Goal: Task Accomplishment & Management: Complete application form

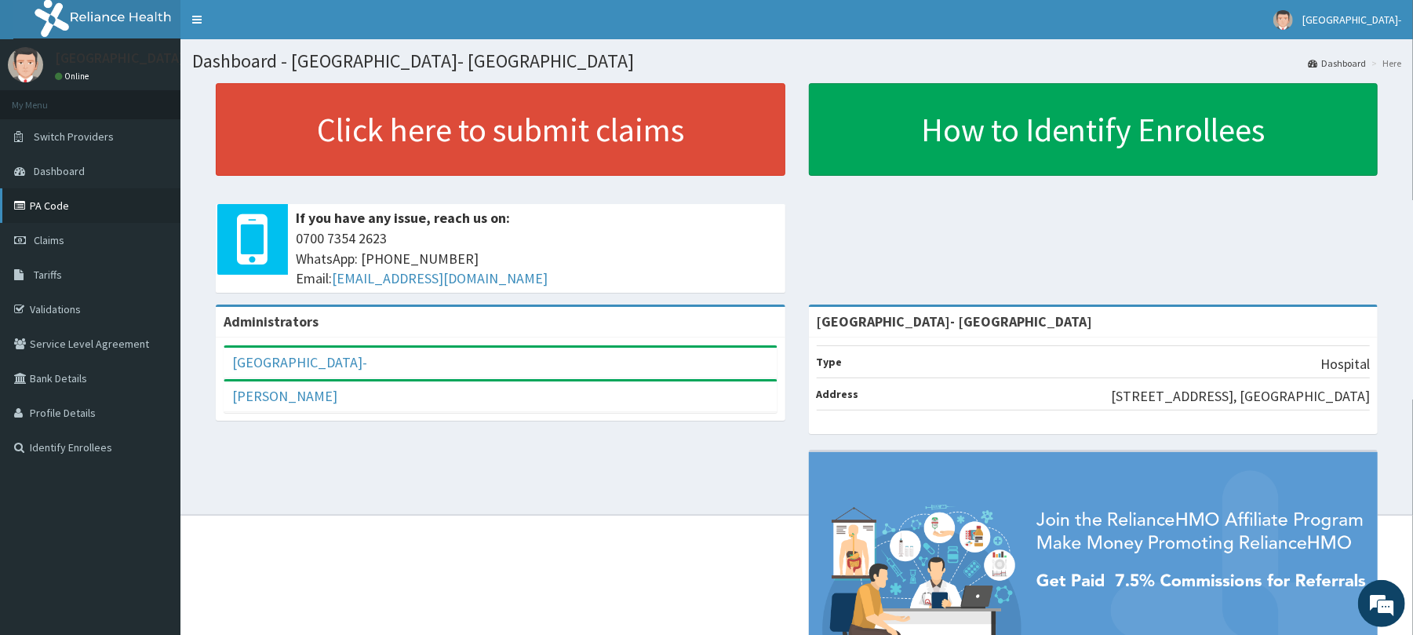
click at [42, 205] on link "PA Code" at bounding box center [90, 205] width 180 height 35
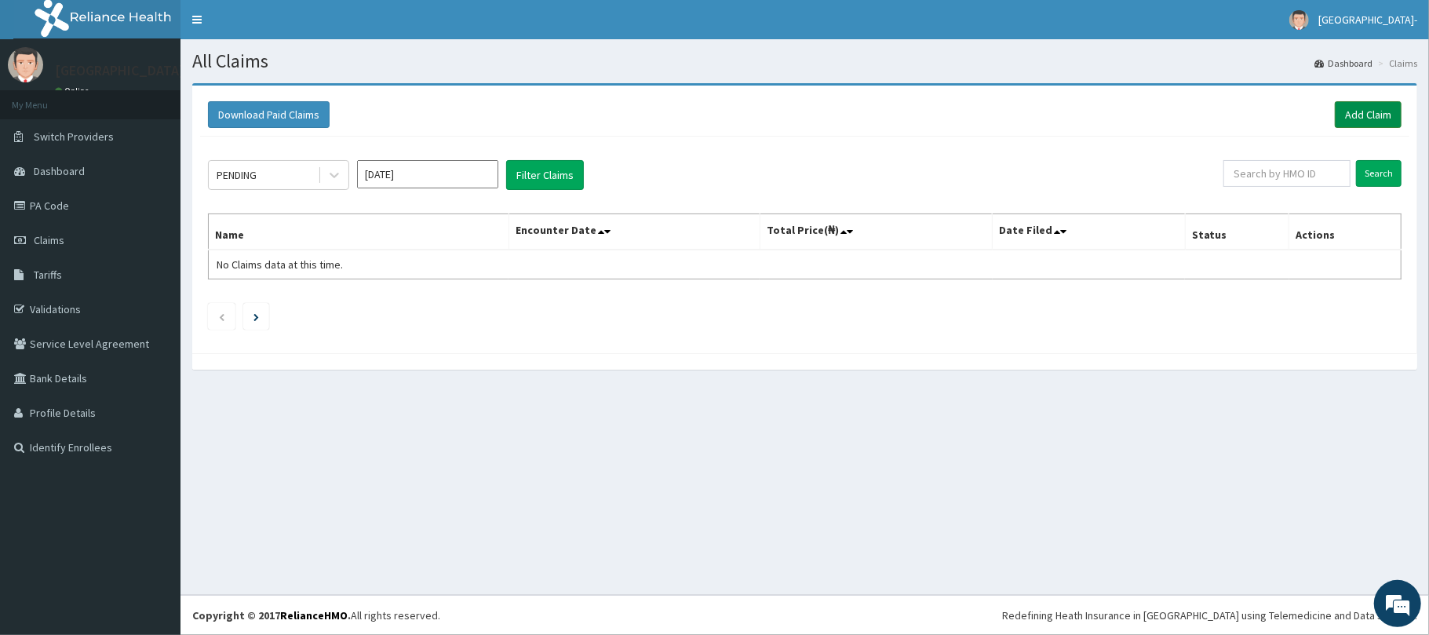
click at [1381, 107] on link "Add Claim" at bounding box center [1368, 114] width 67 height 27
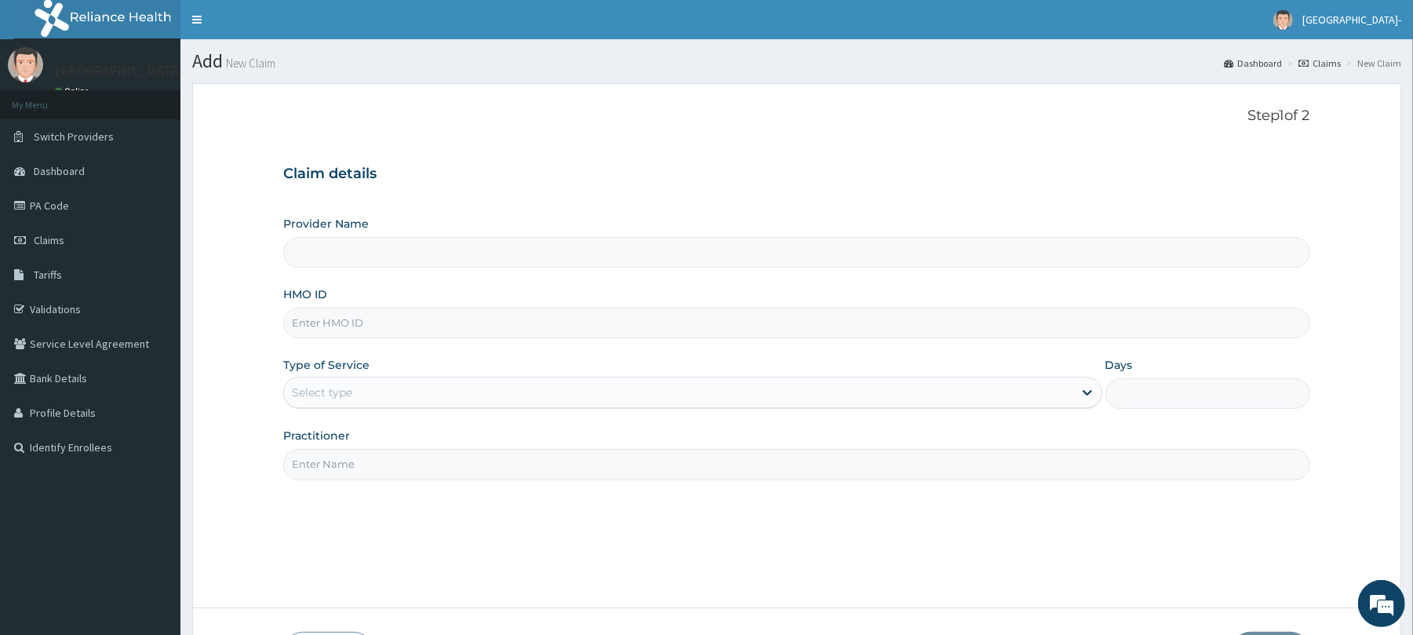
type input "[GEOGRAPHIC_DATA]- [GEOGRAPHIC_DATA]"
click at [396, 333] on input "HMO ID" at bounding box center [796, 323] width 1026 height 31
paste input "PCI/10076/A"
type input "PCI/10076/A"
click at [512, 465] on input "Practitioner" at bounding box center [796, 464] width 1026 height 31
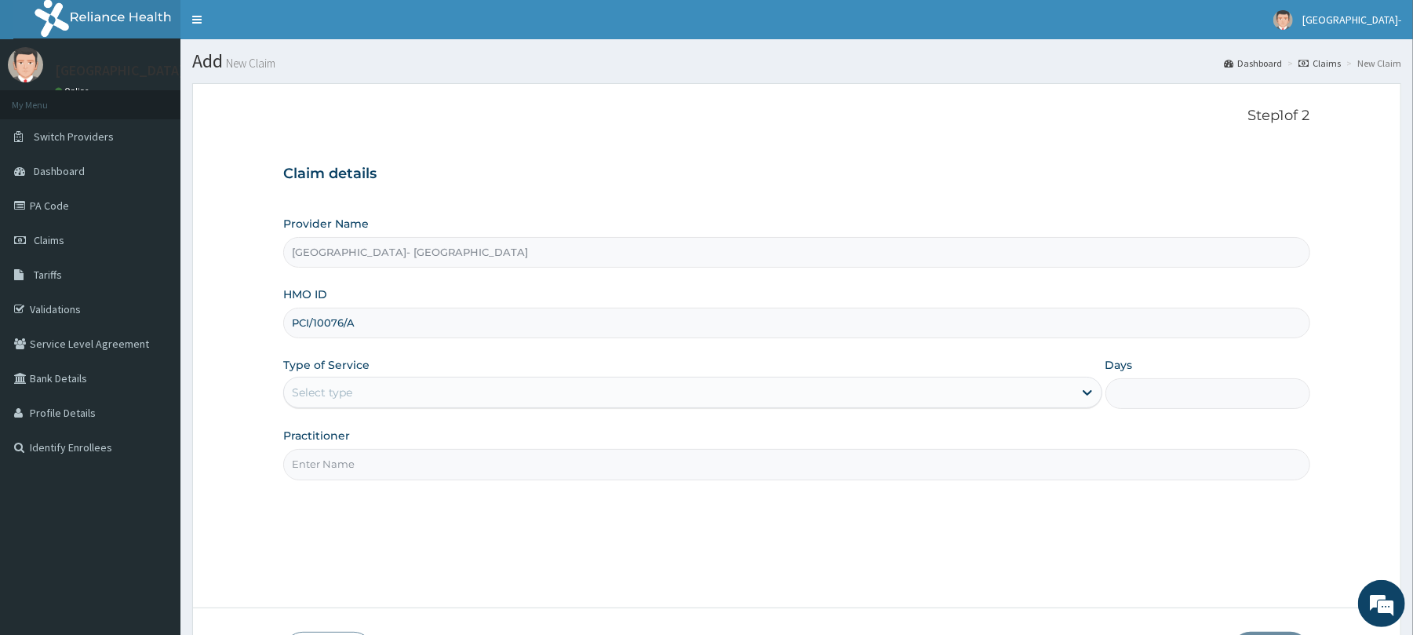
click at [613, 394] on div "Select type" at bounding box center [678, 392] width 789 height 25
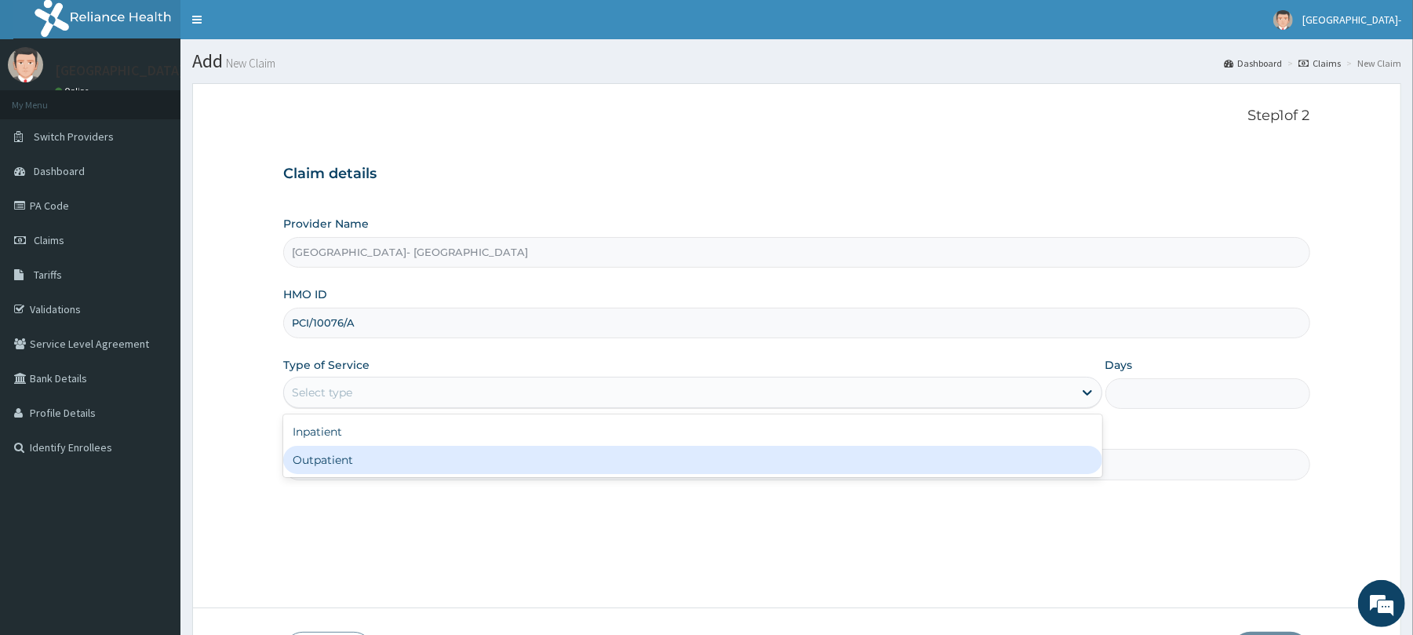
click at [550, 458] on div "Outpatient" at bounding box center [692, 460] width 818 height 28
type input "1"
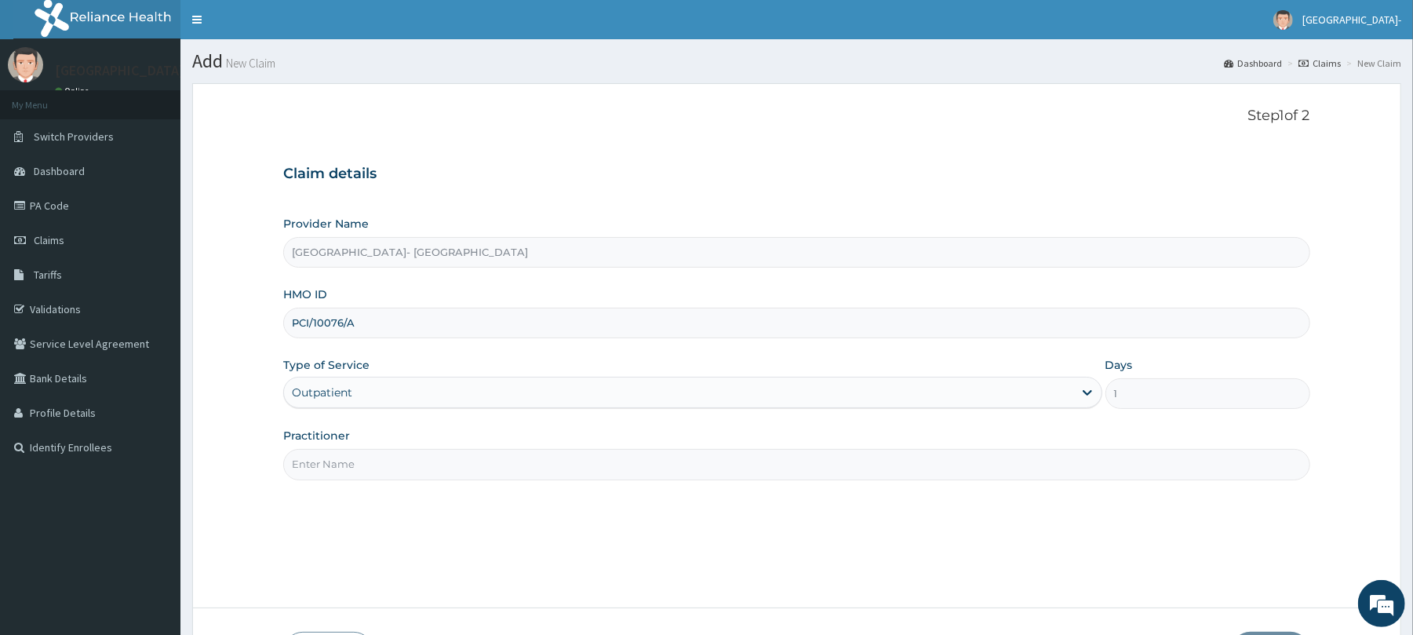
click at [531, 472] on input "Practitioner" at bounding box center [796, 464] width 1026 height 31
type input "d"
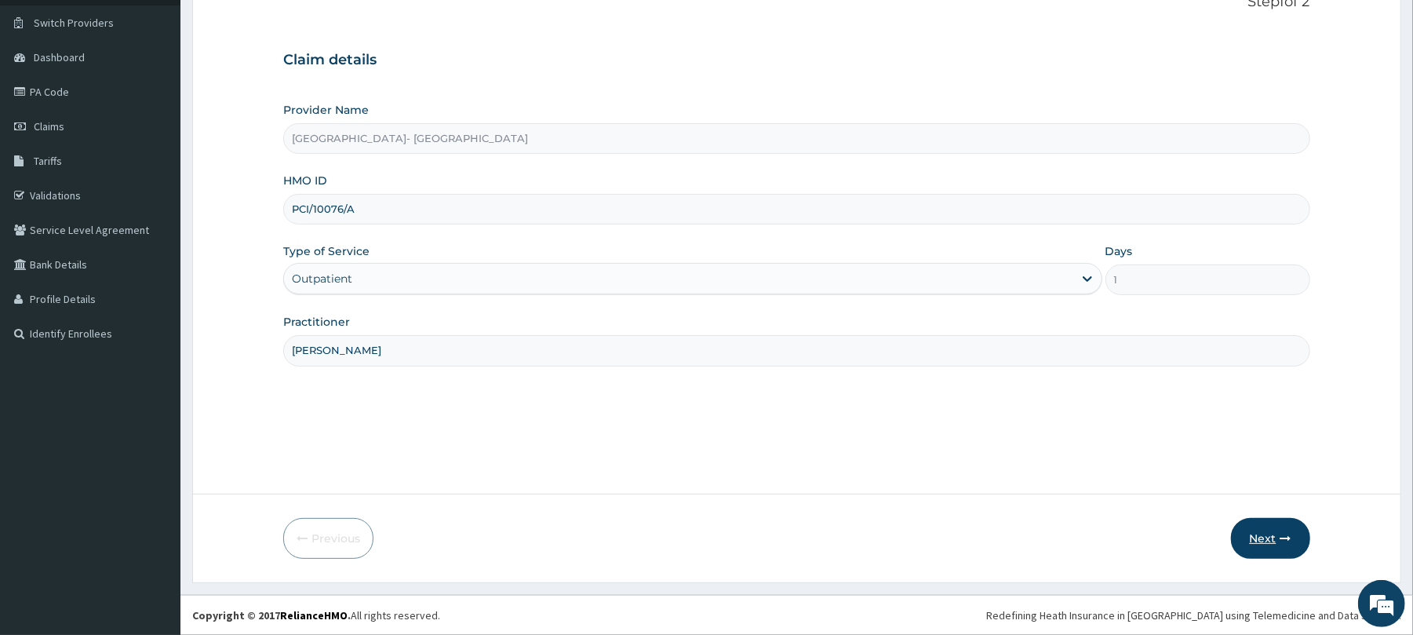
type input "DR EZE"
click at [1257, 535] on button "Next" at bounding box center [1270, 538] width 79 height 41
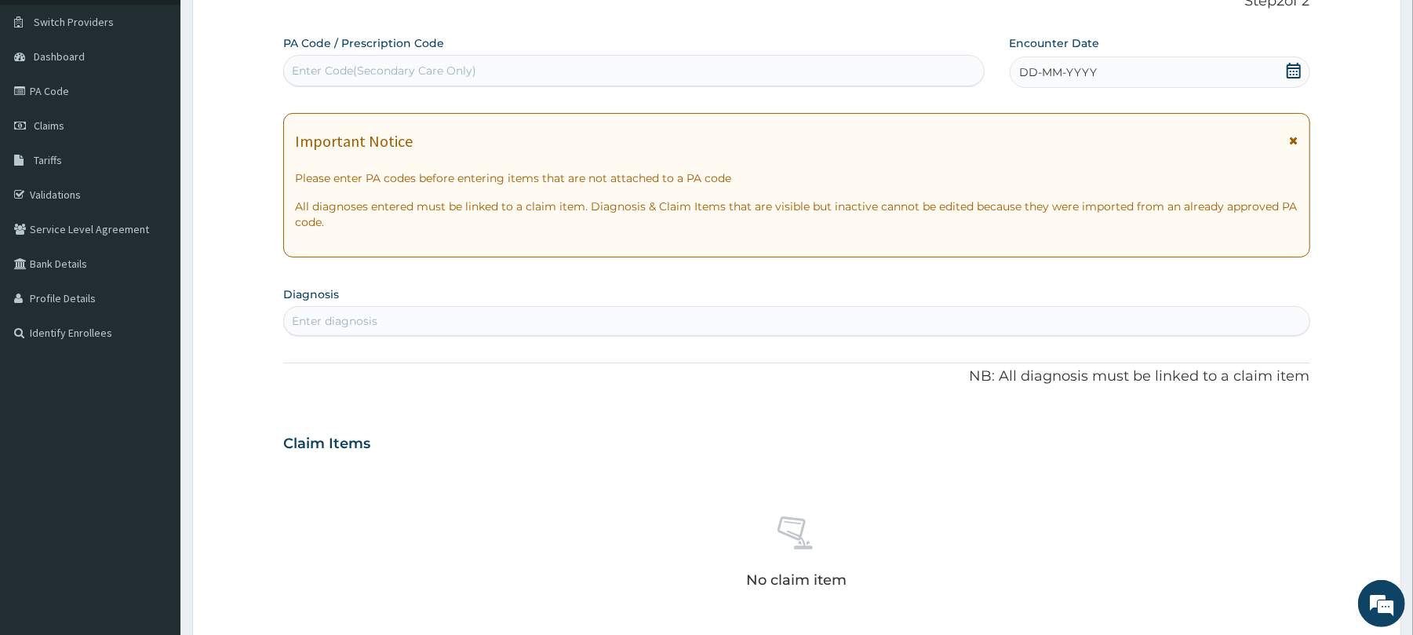
click at [625, 78] on div "Enter Code(Secondary Care Only)" at bounding box center [633, 70] width 699 height 25
paste input "PA/7B9196"
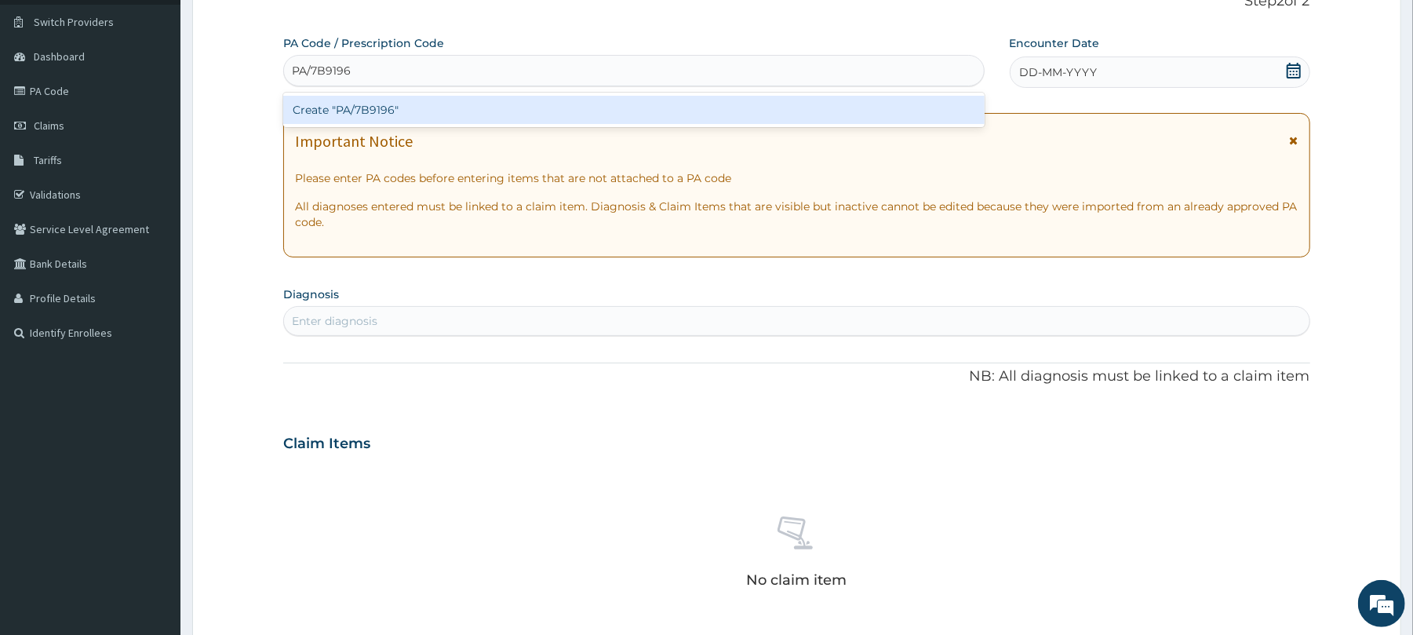
type input "PA/7B9196"
click at [254, 277] on form "Step 2 of 2 PA Code / Prescription Code option Create "PA/7B9196" focused, 1 of…" at bounding box center [796, 465] width 1209 height 992
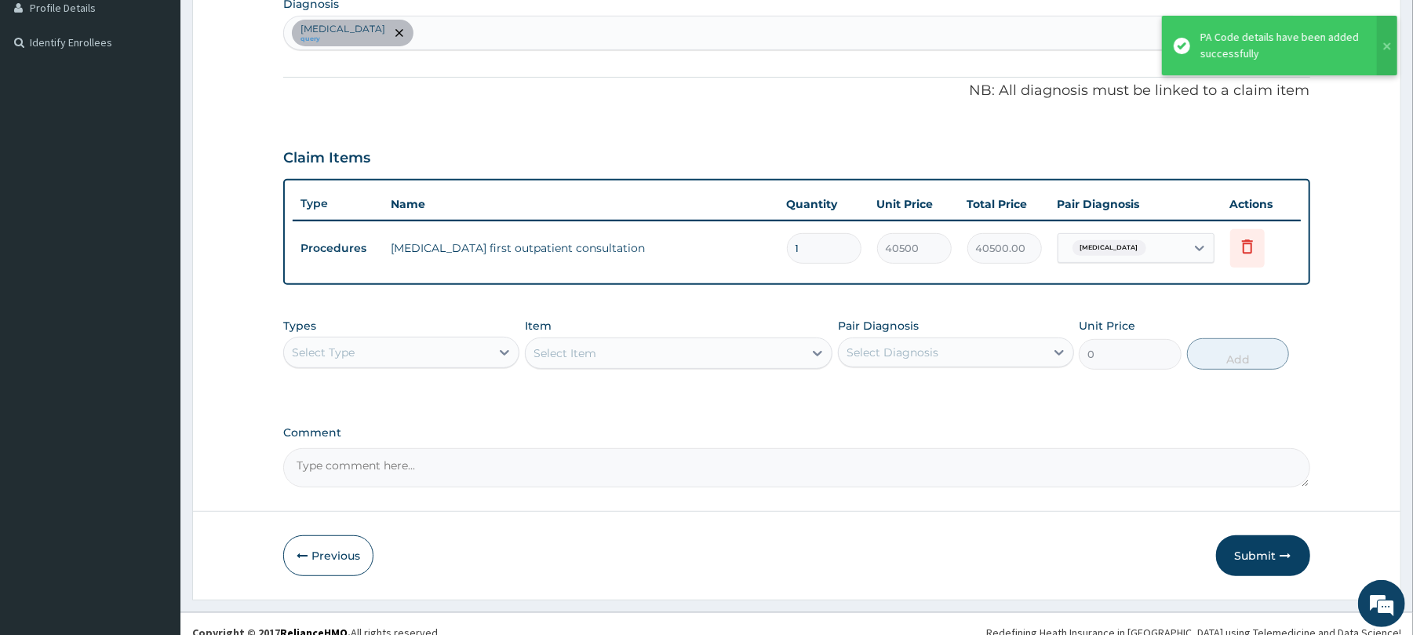
scroll to position [412, 0]
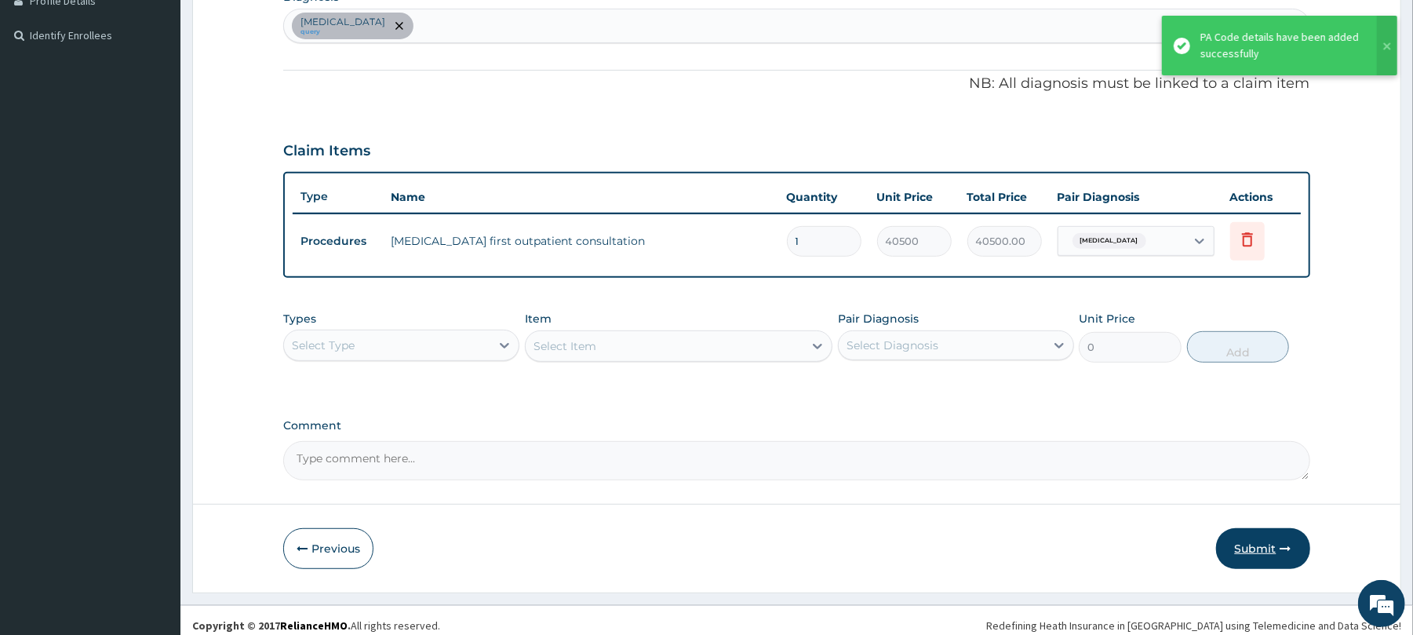
click at [1263, 537] on button "Submit" at bounding box center [1263, 548] width 94 height 41
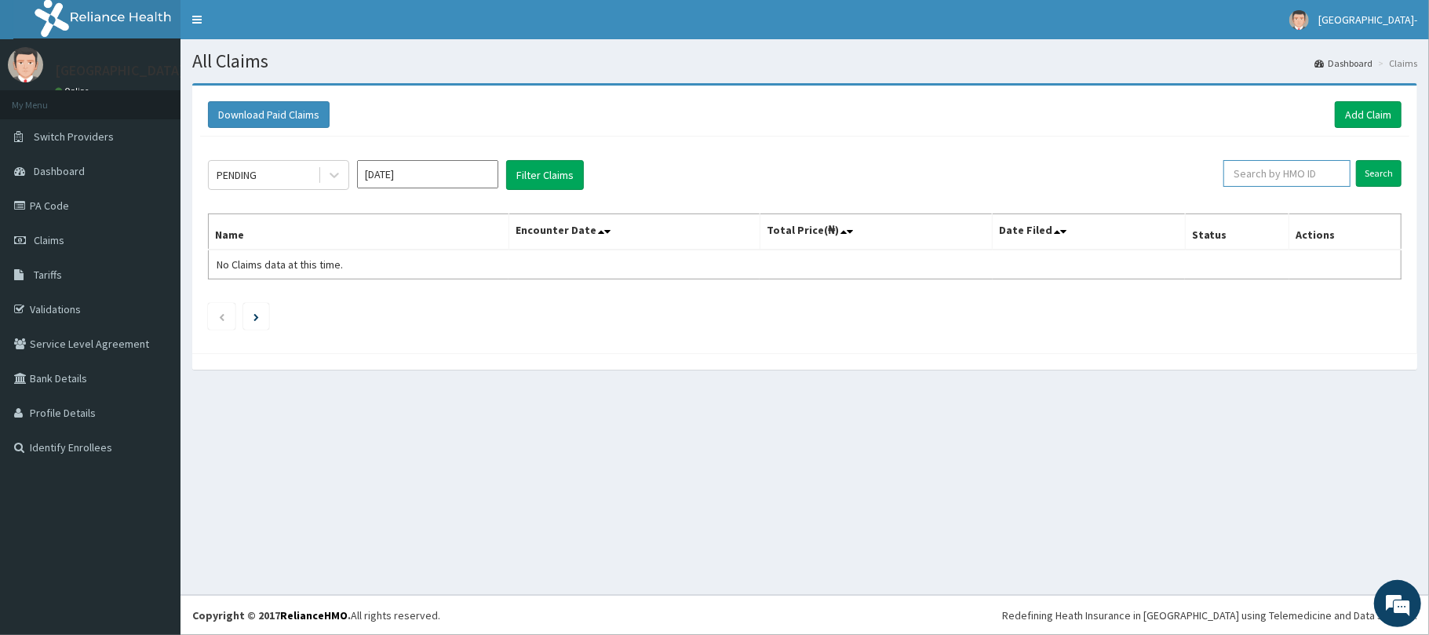
click at [1290, 177] on input "text" at bounding box center [1286, 173] width 127 height 27
paste input "BEN/10030/A"
type input "BEN/10030/A"
click at [1390, 177] on input "Search" at bounding box center [1379, 173] width 46 height 27
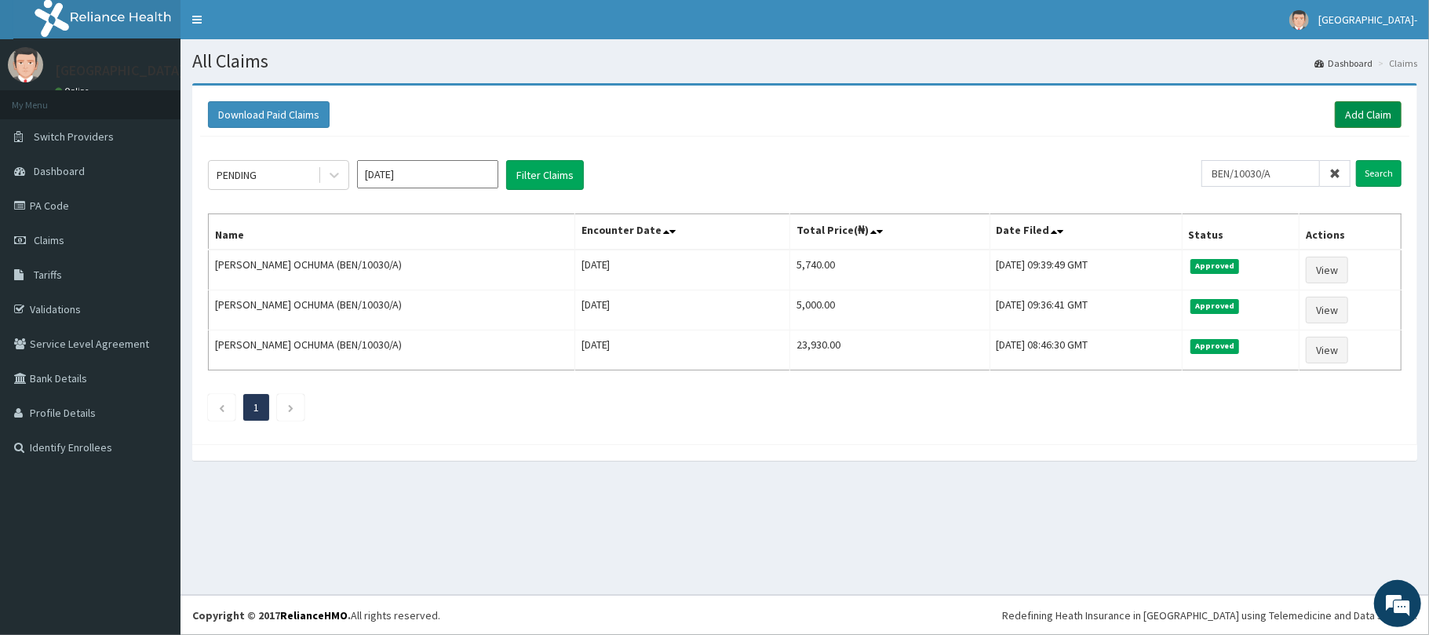
click at [1372, 110] on link "Add Claim" at bounding box center [1368, 114] width 67 height 27
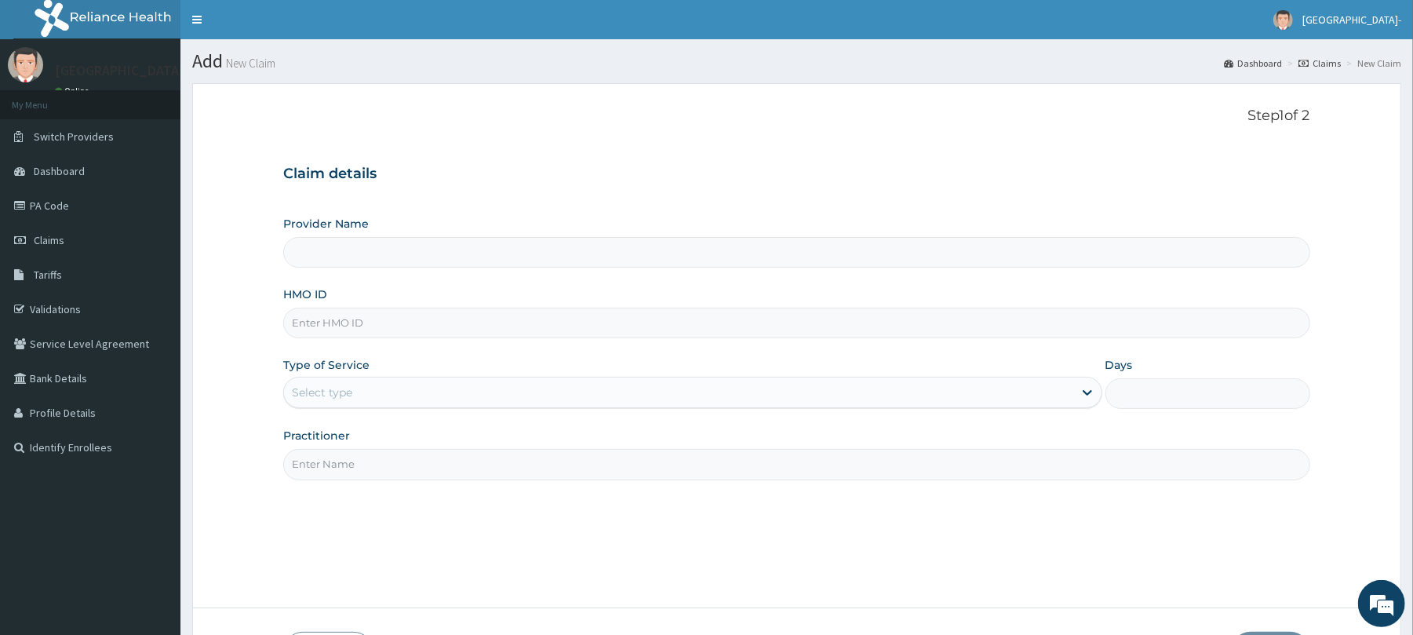
type input "[GEOGRAPHIC_DATA]- [GEOGRAPHIC_DATA]"
type input "BEN/10030/A"
click at [340, 386] on div "Select type" at bounding box center [322, 392] width 60 height 16
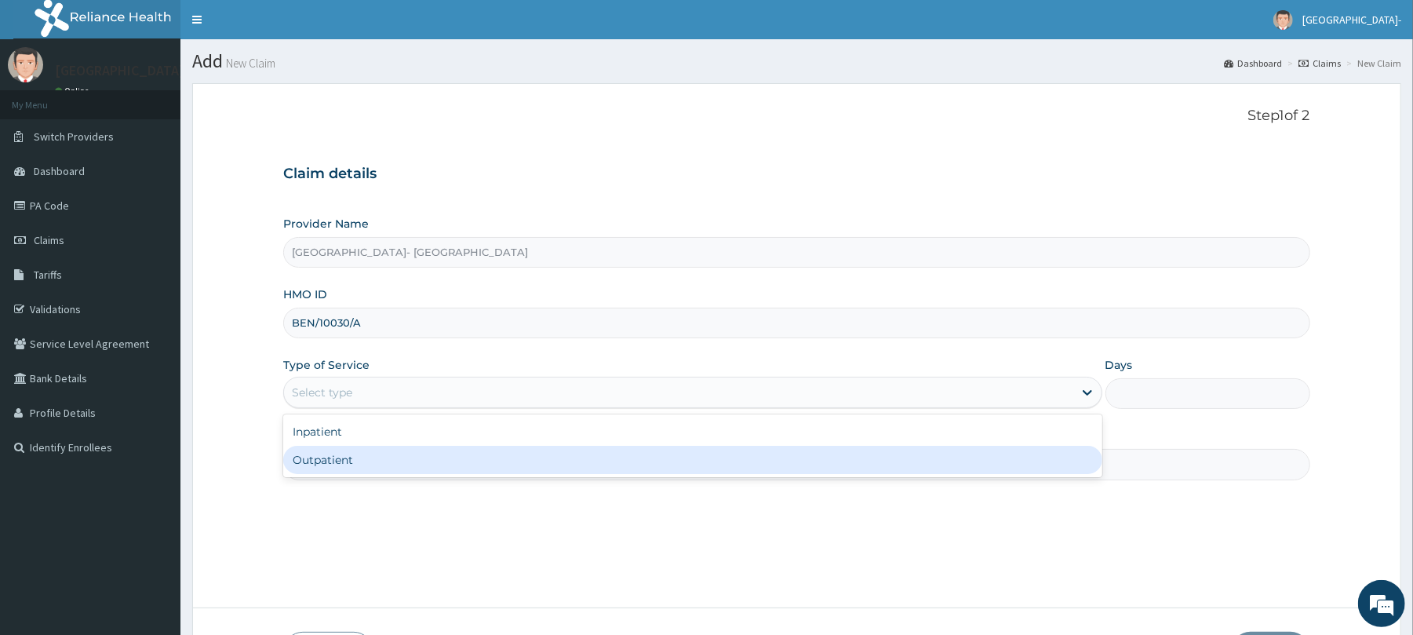
click at [346, 455] on div "Outpatient" at bounding box center [692, 460] width 818 height 28
type input "1"
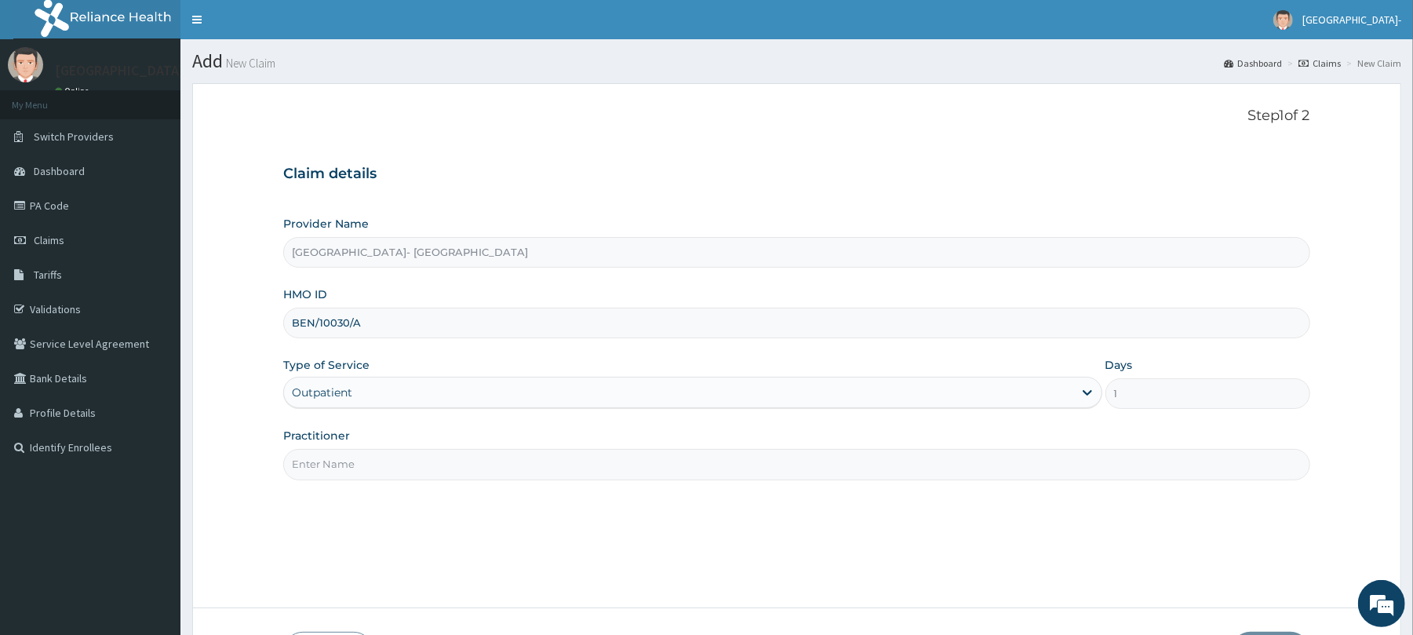
click at [361, 463] on input "Practitioner" at bounding box center [796, 464] width 1026 height 31
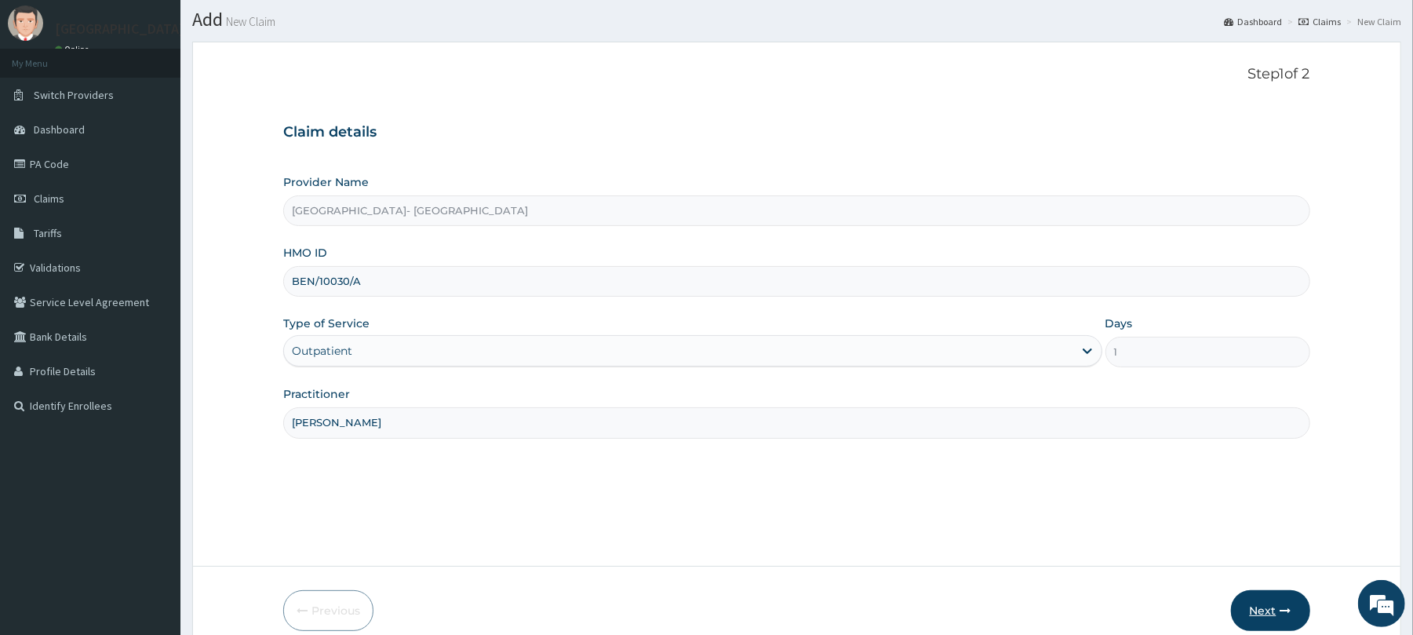
type input "DR IBIKUNLE"
click at [1270, 610] on button "Next" at bounding box center [1270, 610] width 79 height 41
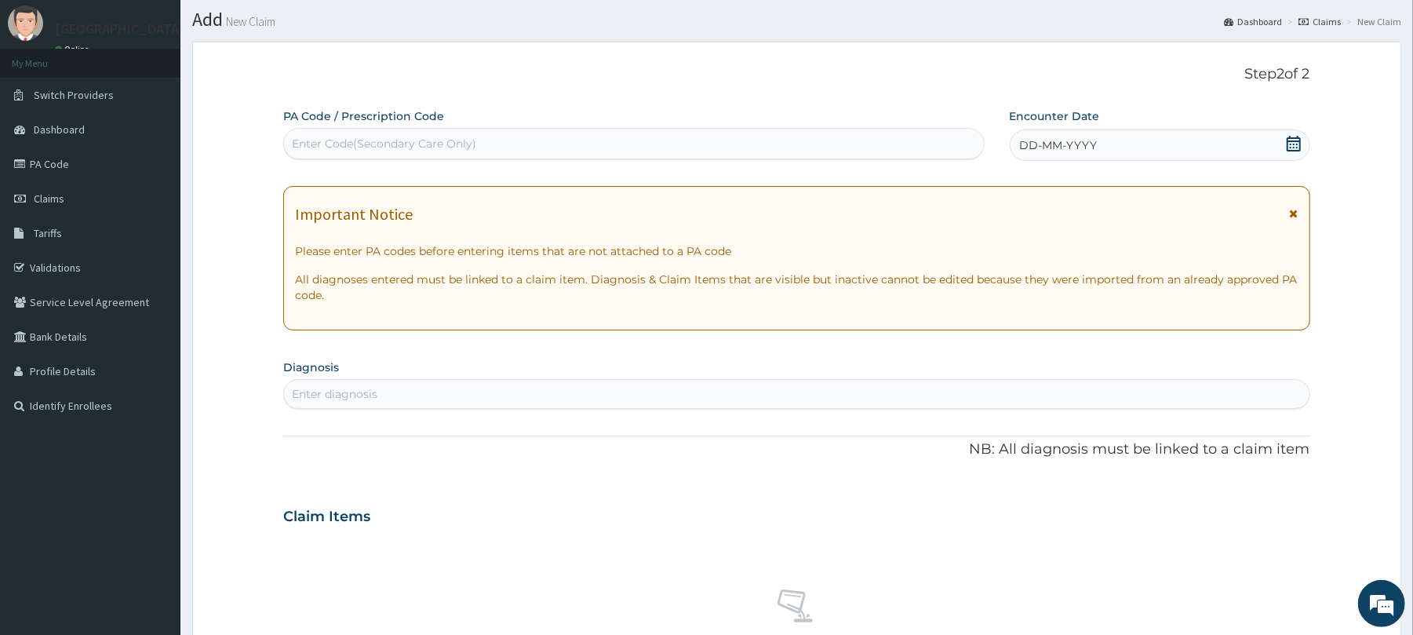
click at [1194, 136] on div "DD-MM-YYYY" at bounding box center [1160, 144] width 301 height 31
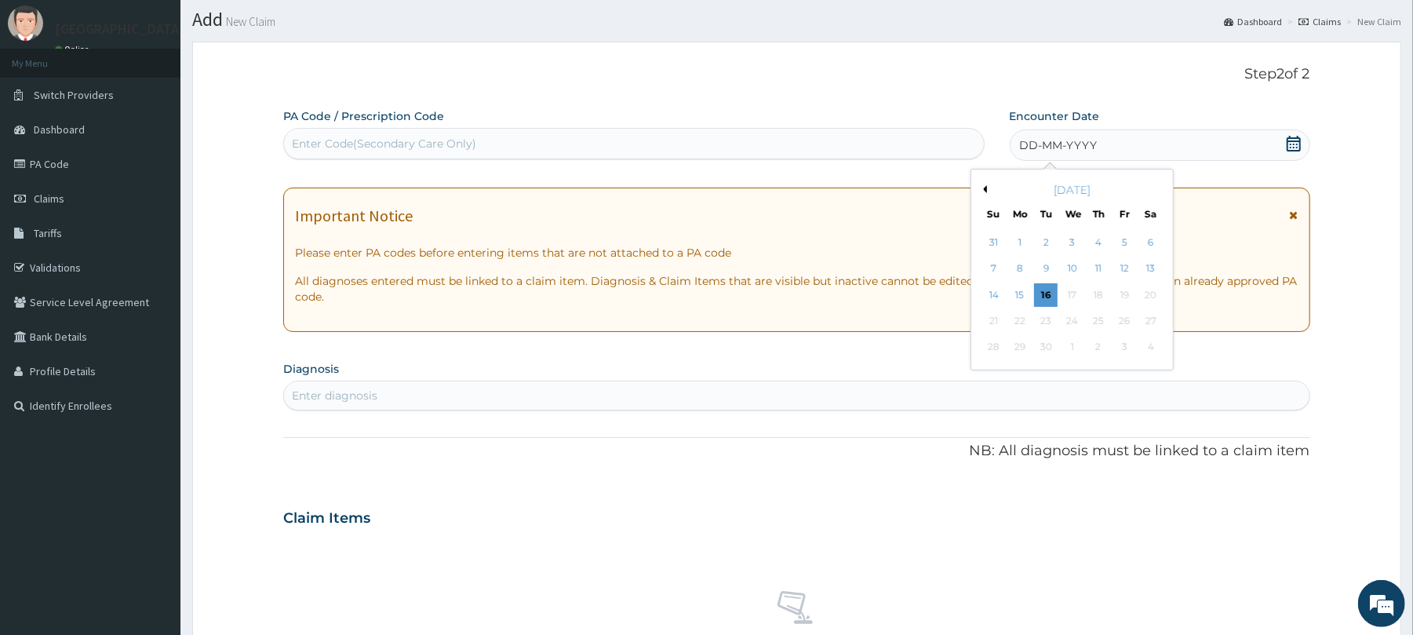
click at [584, 60] on form "Step 2 of 2 PA Code / Prescription Code Enter Code(Secondary Care Only) Encount…" at bounding box center [796, 538] width 1209 height 993
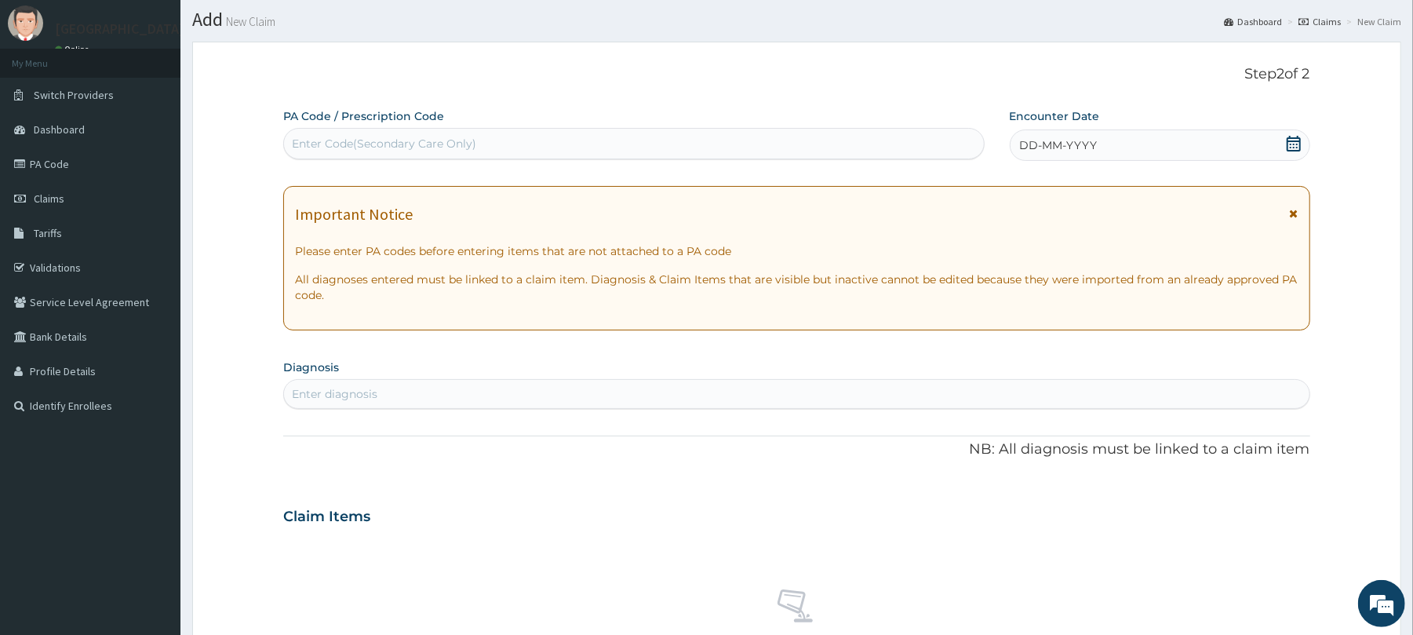
click at [650, 155] on div "Enter Code(Secondary Care Only)" at bounding box center [633, 143] width 699 height 25
paste input "PA/5A9E95"
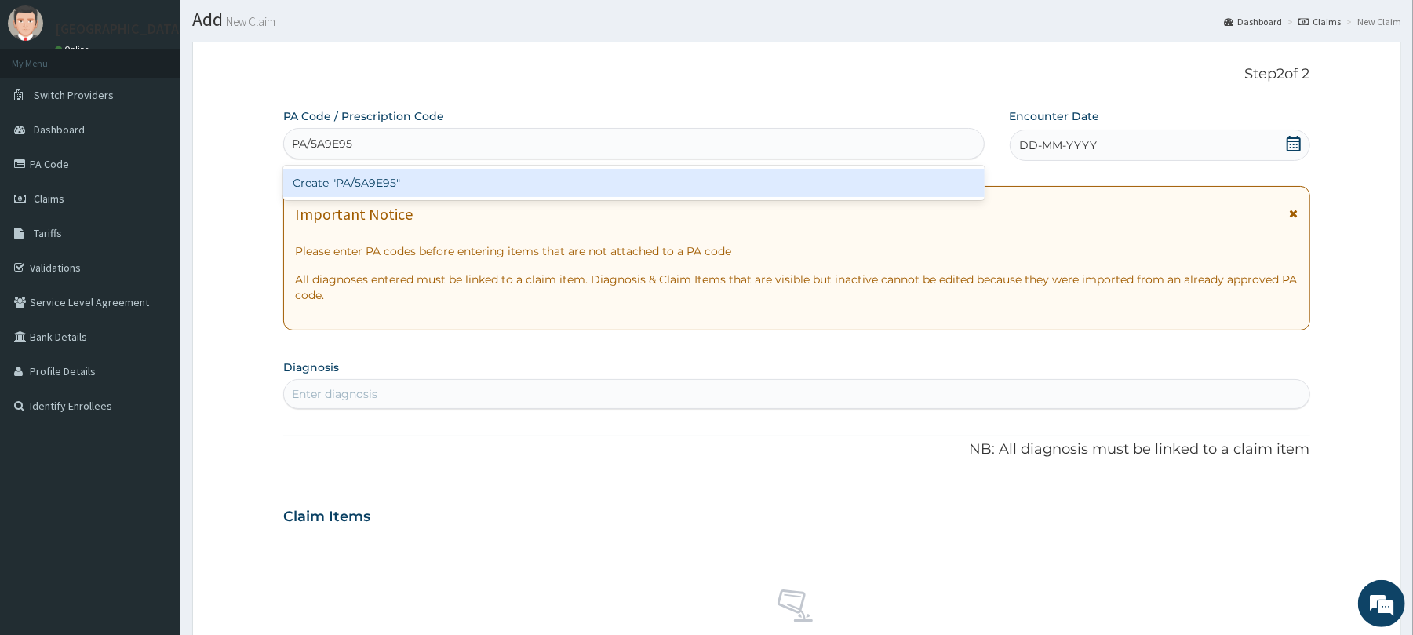
type input "PA/5A9E95"
click at [388, 79] on p "Step 2 of 2" at bounding box center [796, 74] width 1026 height 17
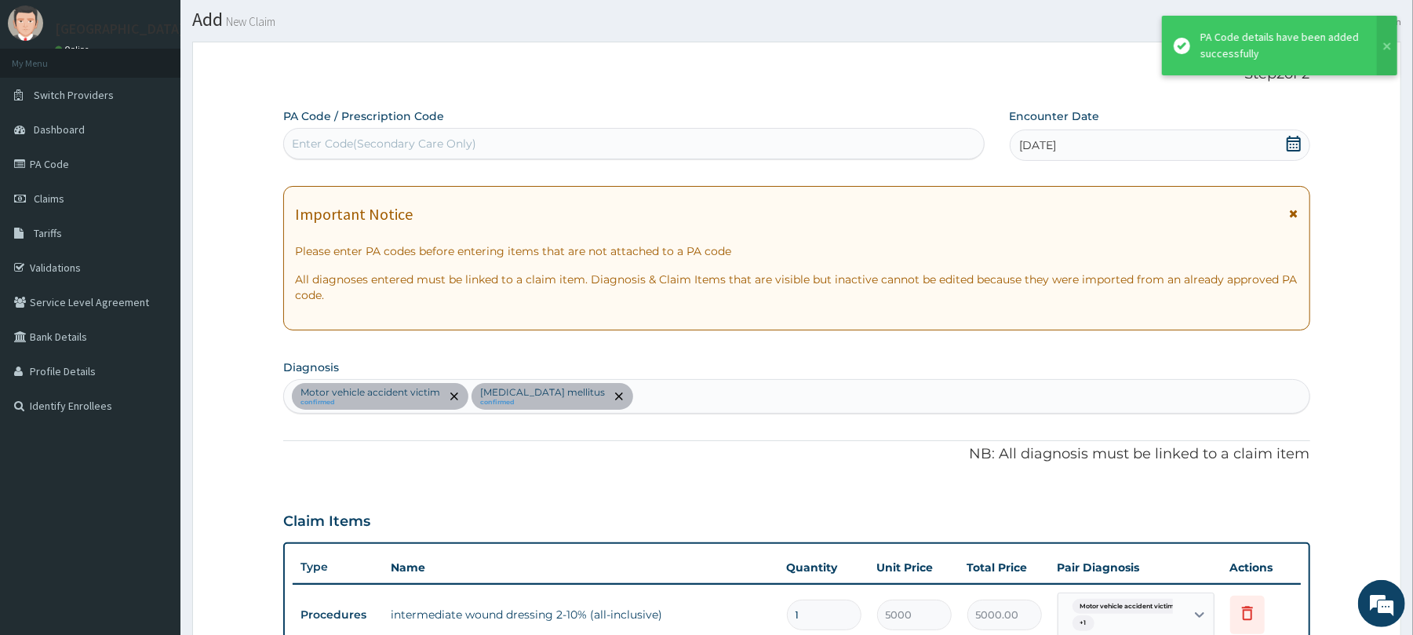
scroll to position [400, 0]
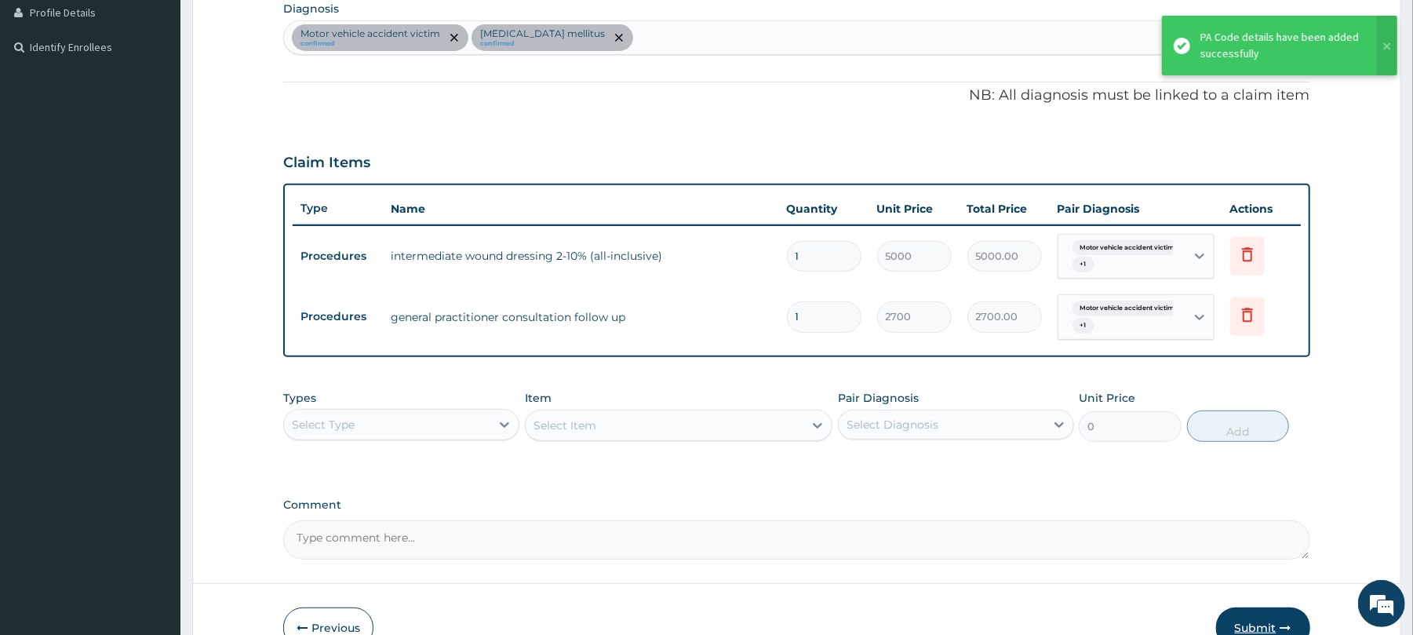
click at [1254, 623] on button "Submit" at bounding box center [1263, 627] width 94 height 41
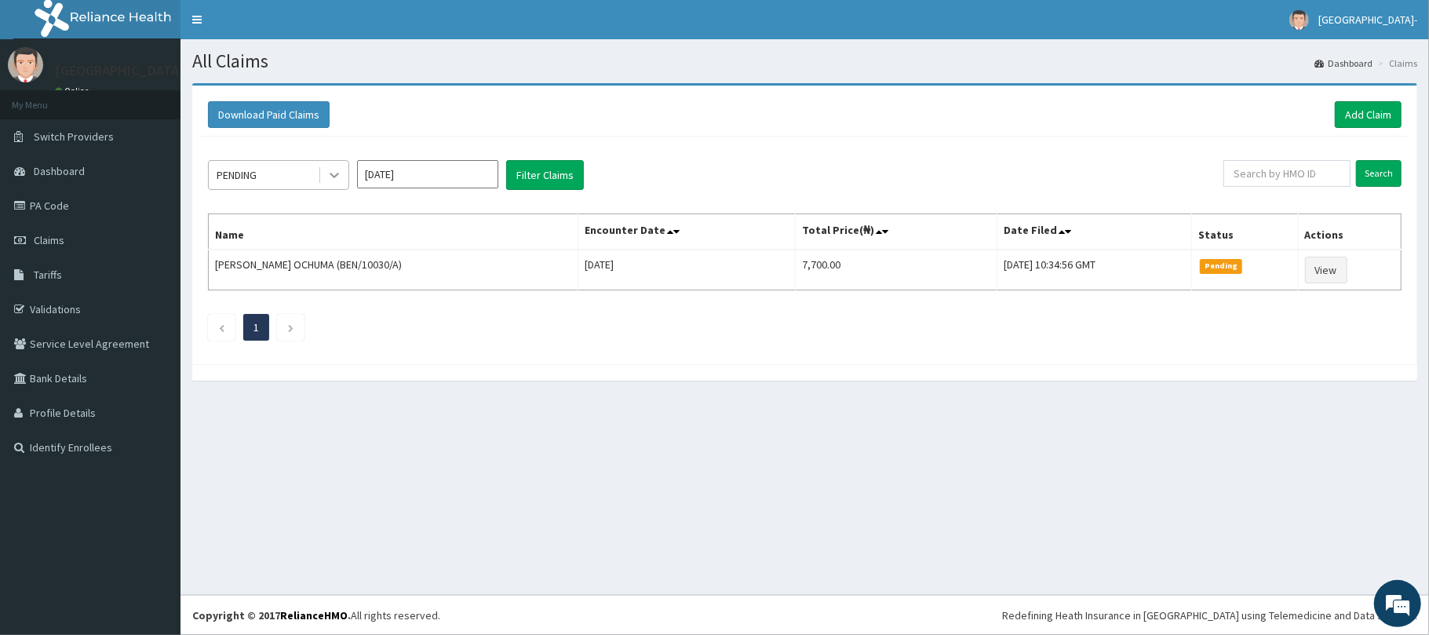
click at [333, 176] on icon at bounding box center [334, 175] width 16 height 16
click at [538, 355] on div "PENDING [DATE] Filter Claims Search Name Encounter Date Total Price(₦) Date Fil…" at bounding box center [804, 247] width 1209 height 220
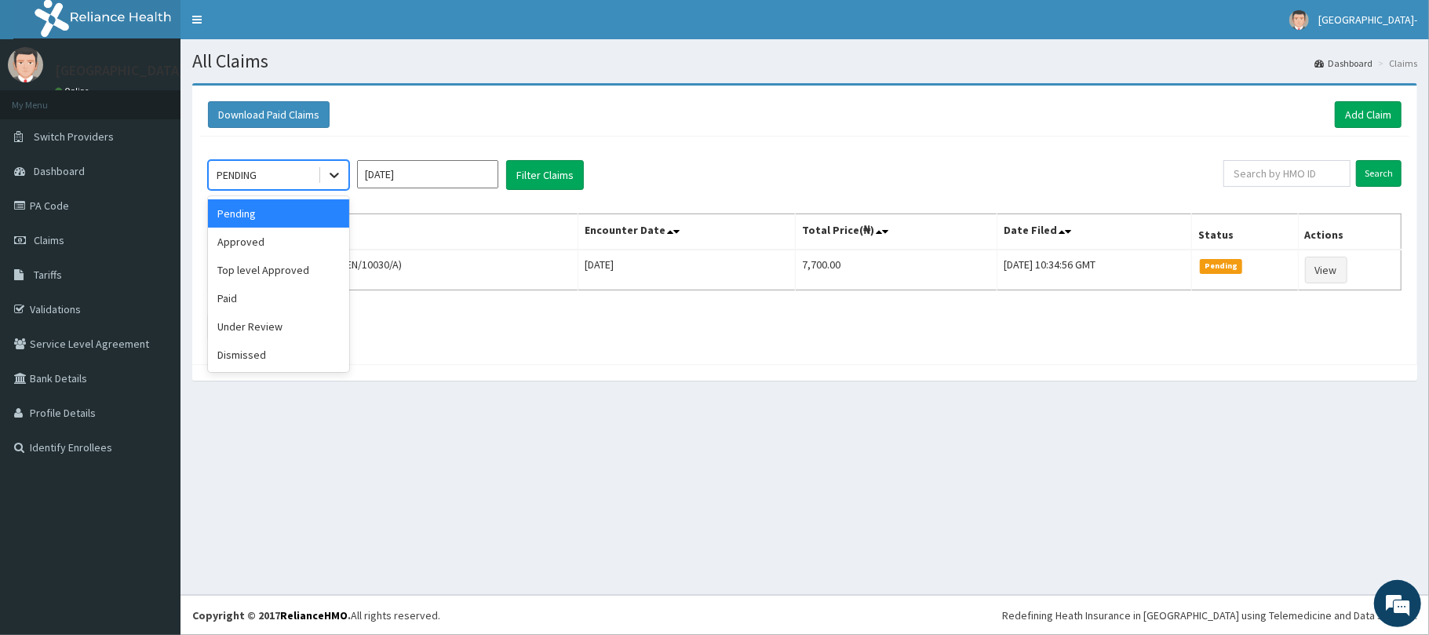
click at [336, 173] on icon at bounding box center [334, 175] width 16 height 16
click at [287, 250] on div "Approved" at bounding box center [278, 242] width 141 height 28
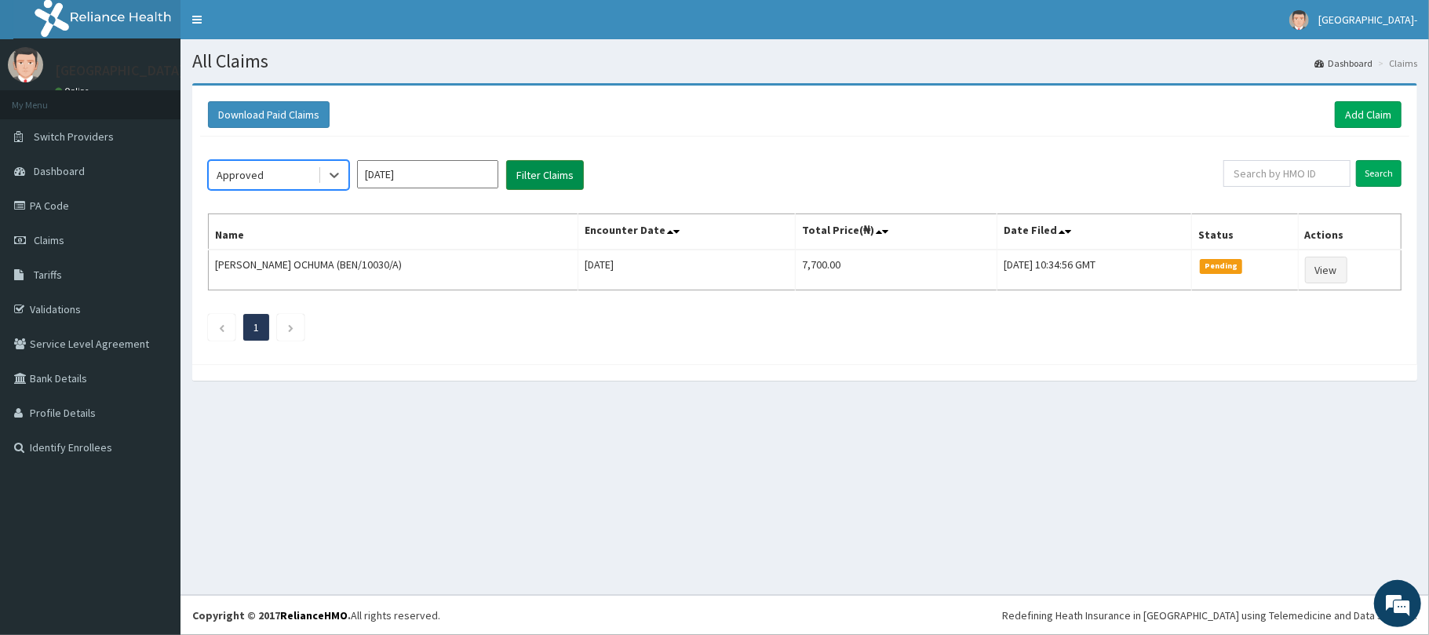
click at [560, 164] on button "Filter Claims" at bounding box center [545, 175] width 78 height 30
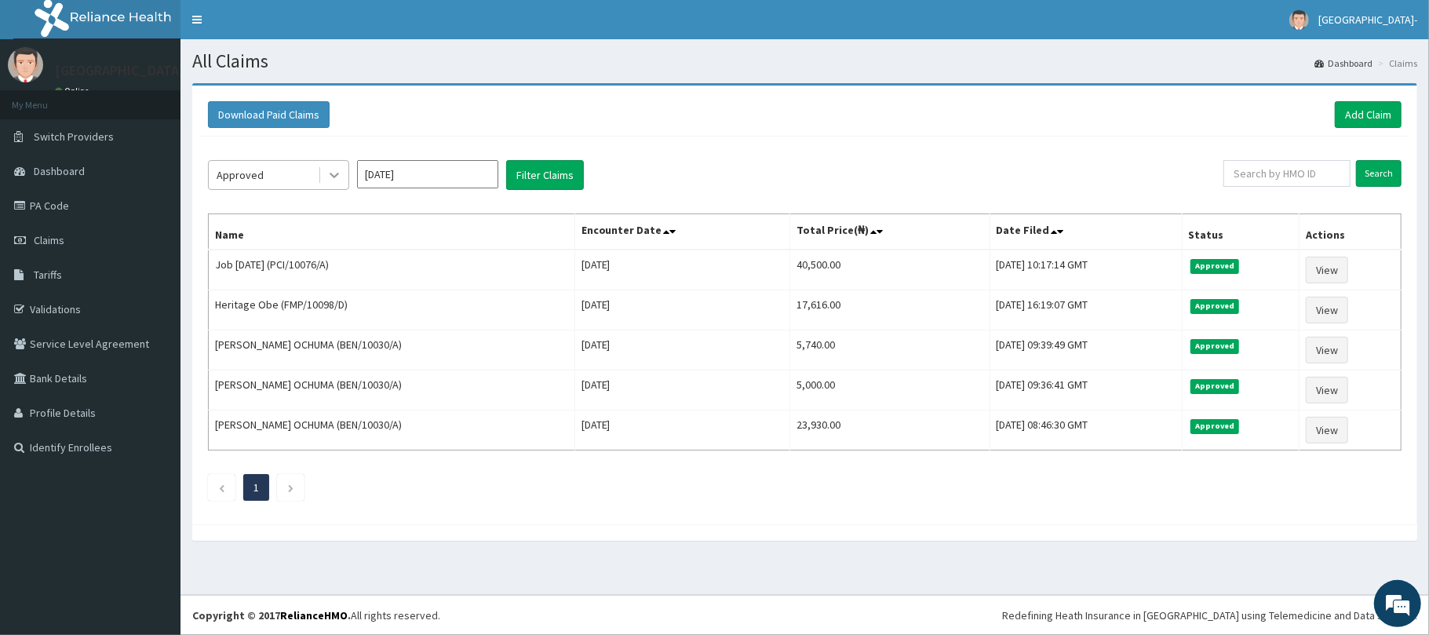
click at [321, 166] on div at bounding box center [334, 175] width 28 height 28
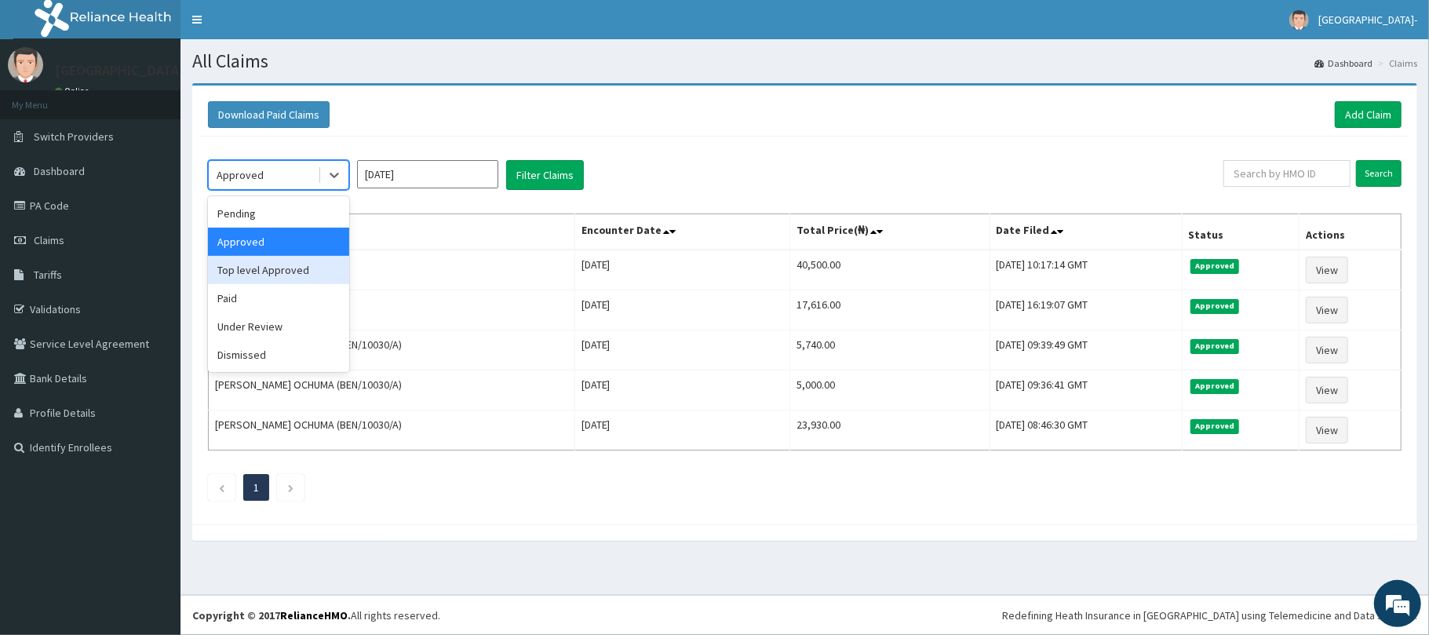
click at [300, 271] on div "Top level Approved" at bounding box center [278, 270] width 141 height 28
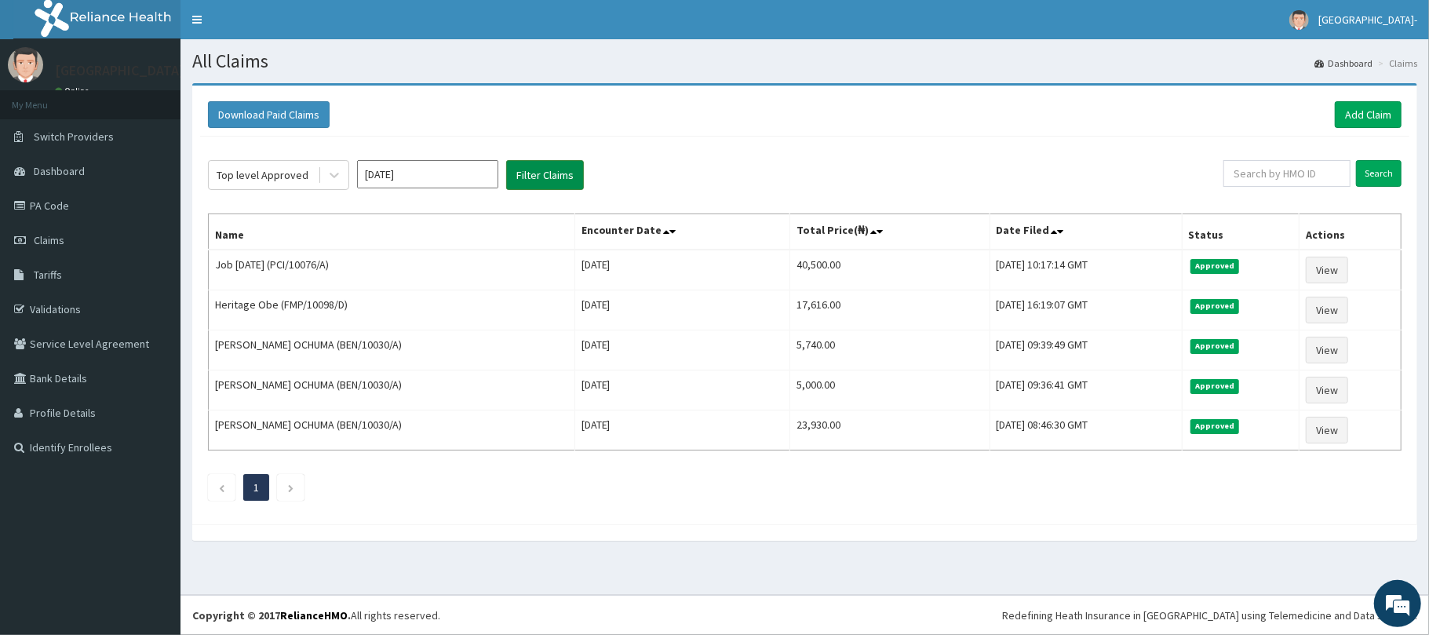
click at [551, 177] on button "Filter Claims" at bounding box center [545, 175] width 78 height 30
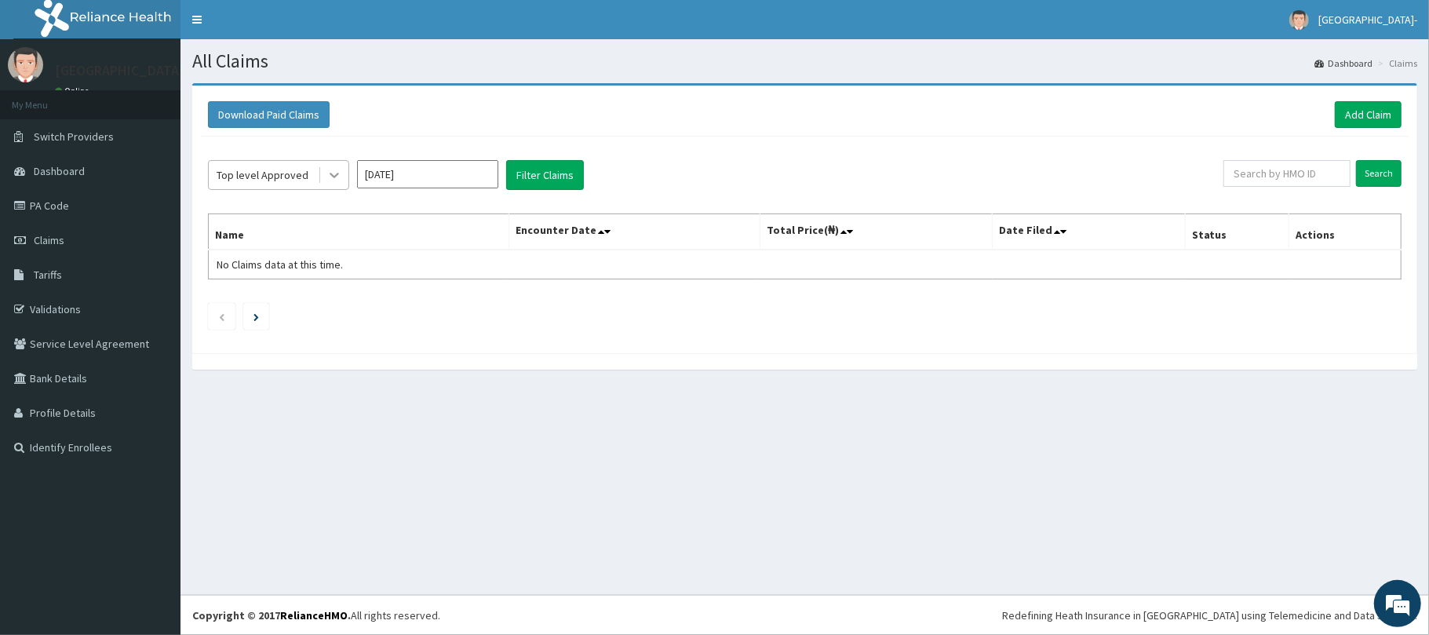
click at [333, 177] on icon at bounding box center [334, 175] width 16 height 16
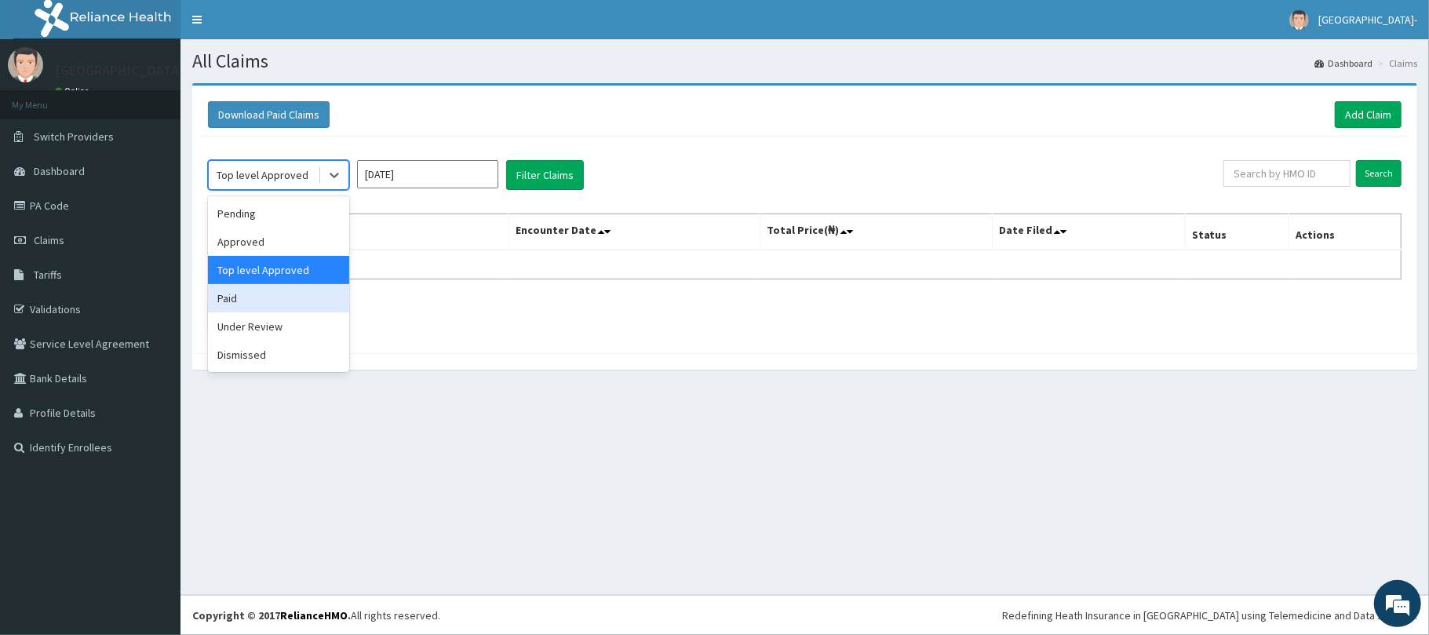
click at [264, 305] on div "Paid" at bounding box center [278, 298] width 141 height 28
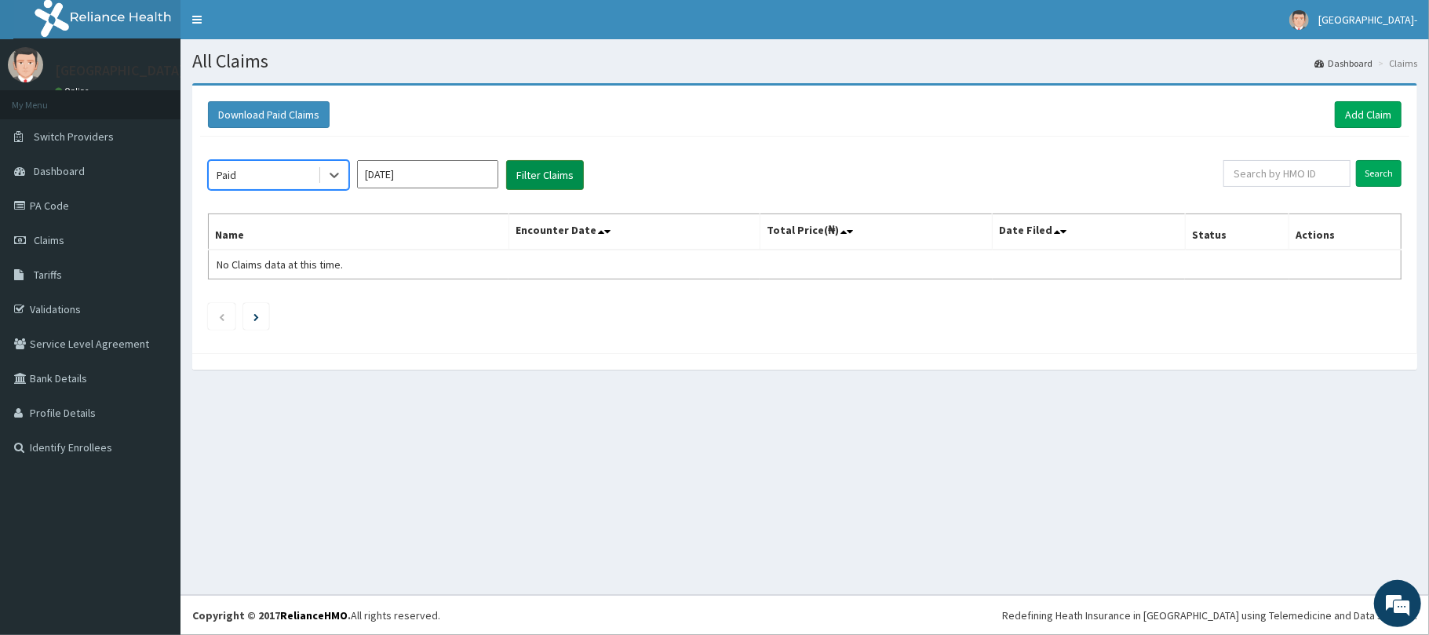
click at [519, 185] on button "Filter Claims" at bounding box center [545, 175] width 78 height 30
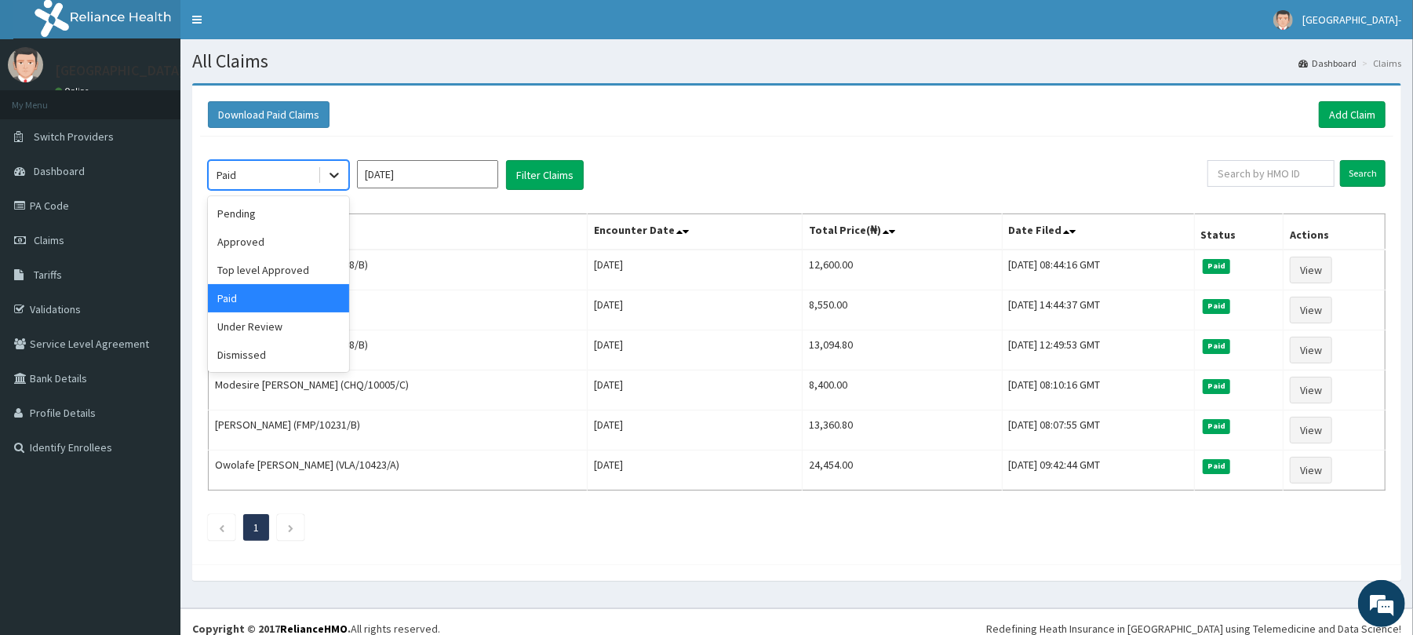
click at [324, 176] on div at bounding box center [334, 175] width 28 height 28
click at [305, 319] on div "Under Review" at bounding box center [278, 326] width 141 height 28
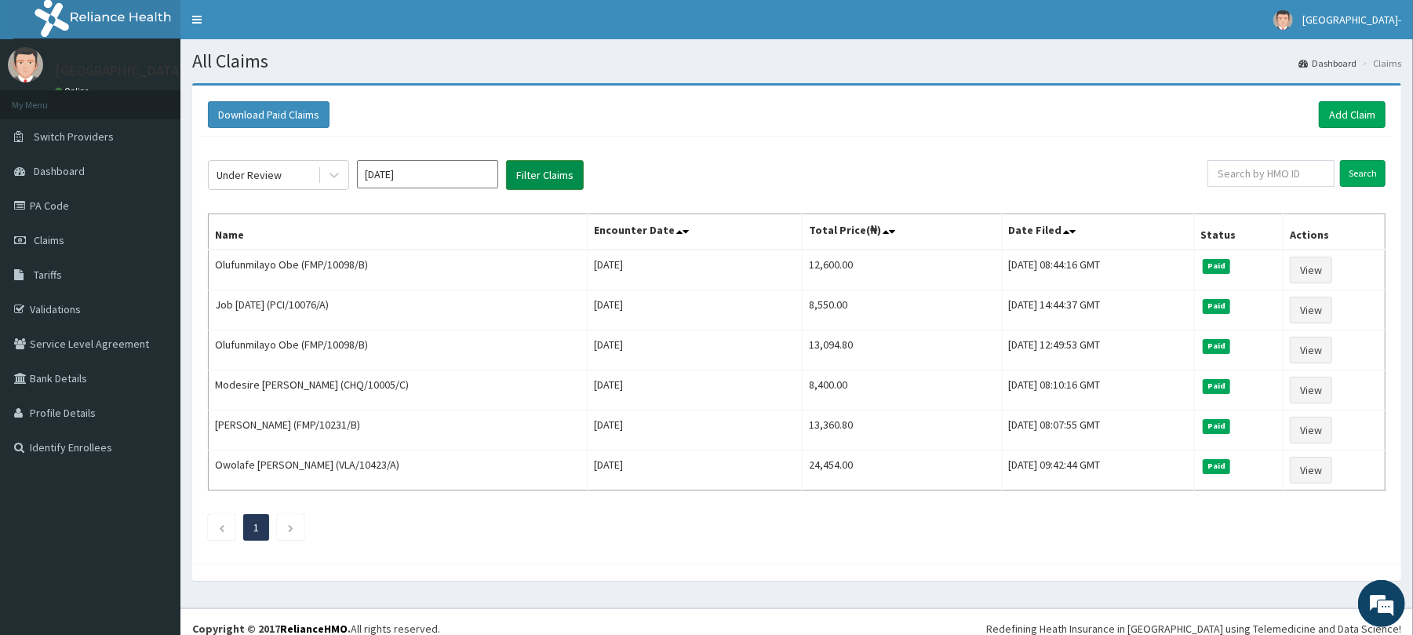
click at [538, 183] on button "Filter Claims" at bounding box center [545, 175] width 78 height 30
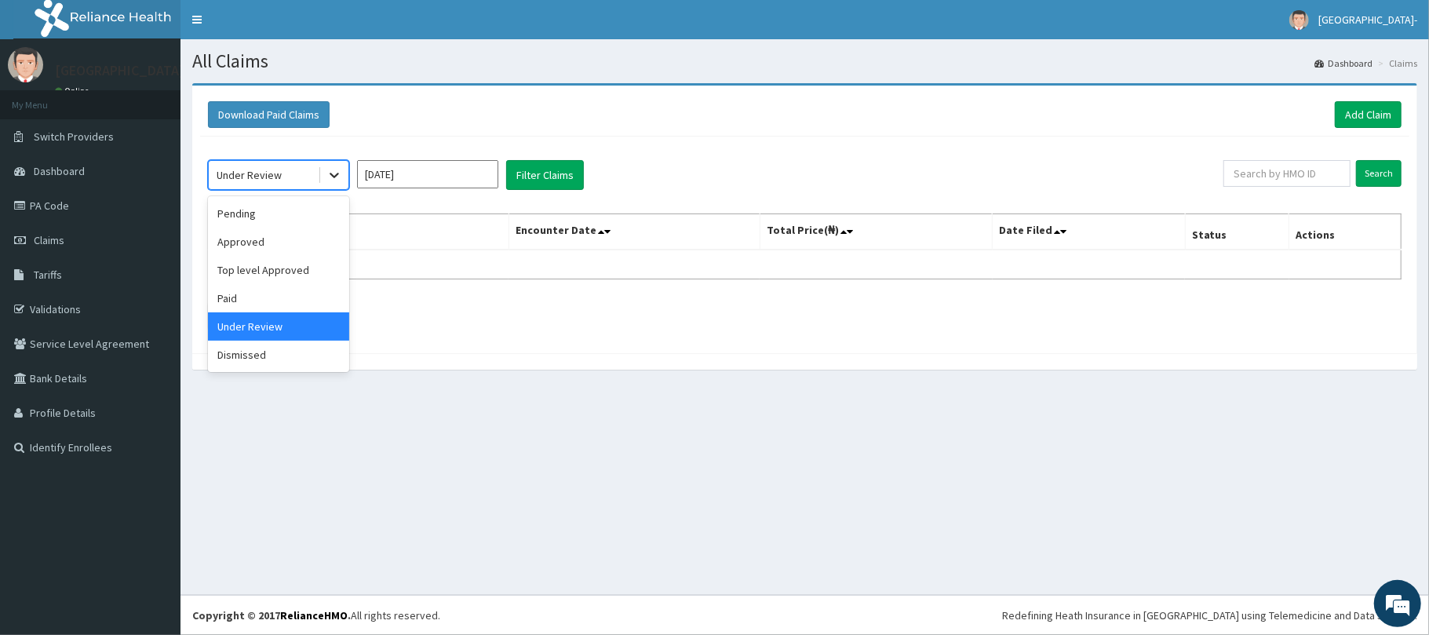
click at [328, 173] on icon at bounding box center [334, 175] width 16 height 16
click at [261, 348] on div "Dismissed" at bounding box center [278, 355] width 141 height 28
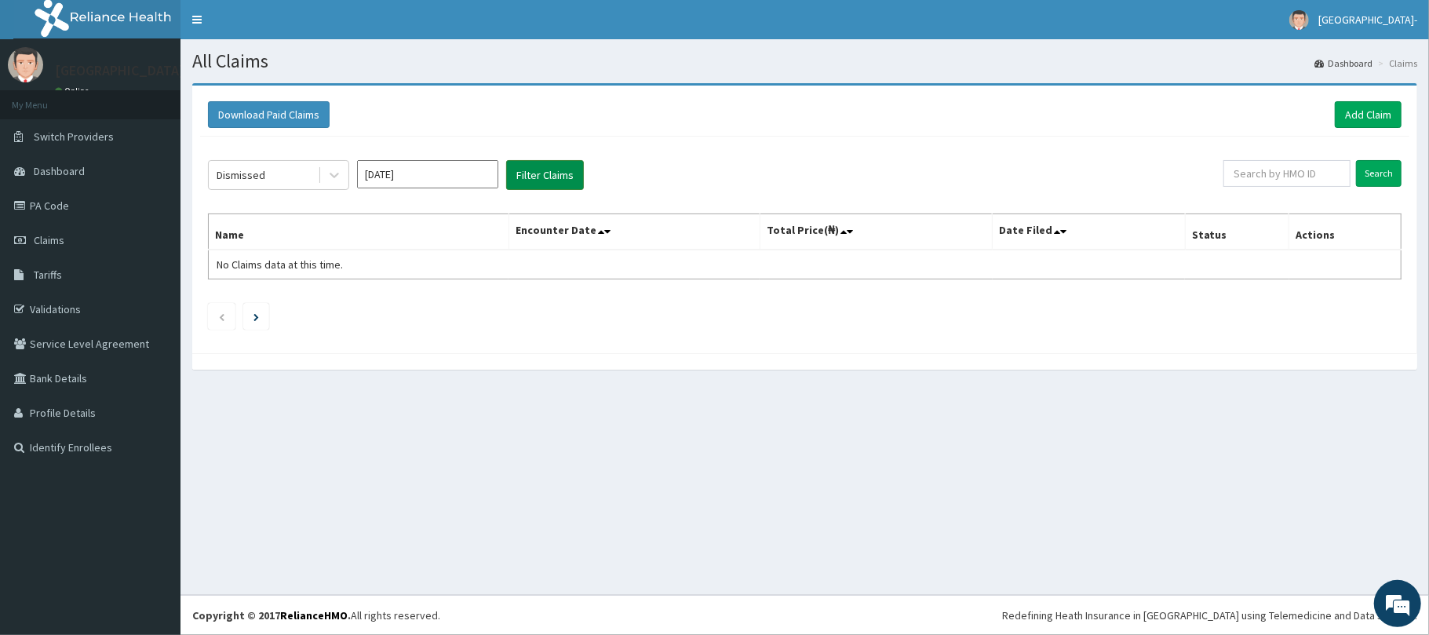
click at [535, 173] on button "Filter Claims" at bounding box center [545, 175] width 78 height 30
click at [1260, 164] on input "text" at bounding box center [1286, 173] width 127 height 27
paste input "FMP/10231/B"
type input "FMP/10231/B"
click at [1386, 176] on input "Search" at bounding box center [1379, 173] width 46 height 27
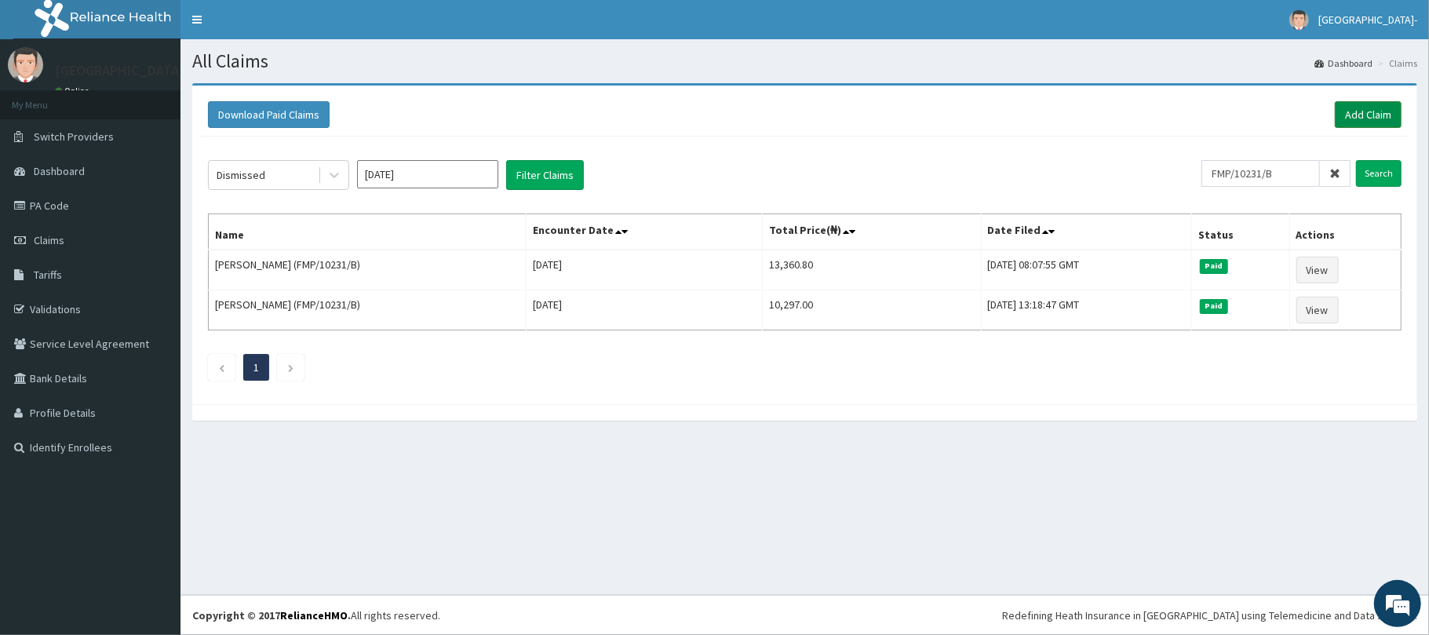
click at [1375, 107] on link "Add Claim" at bounding box center [1368, 114] width 67 height 27
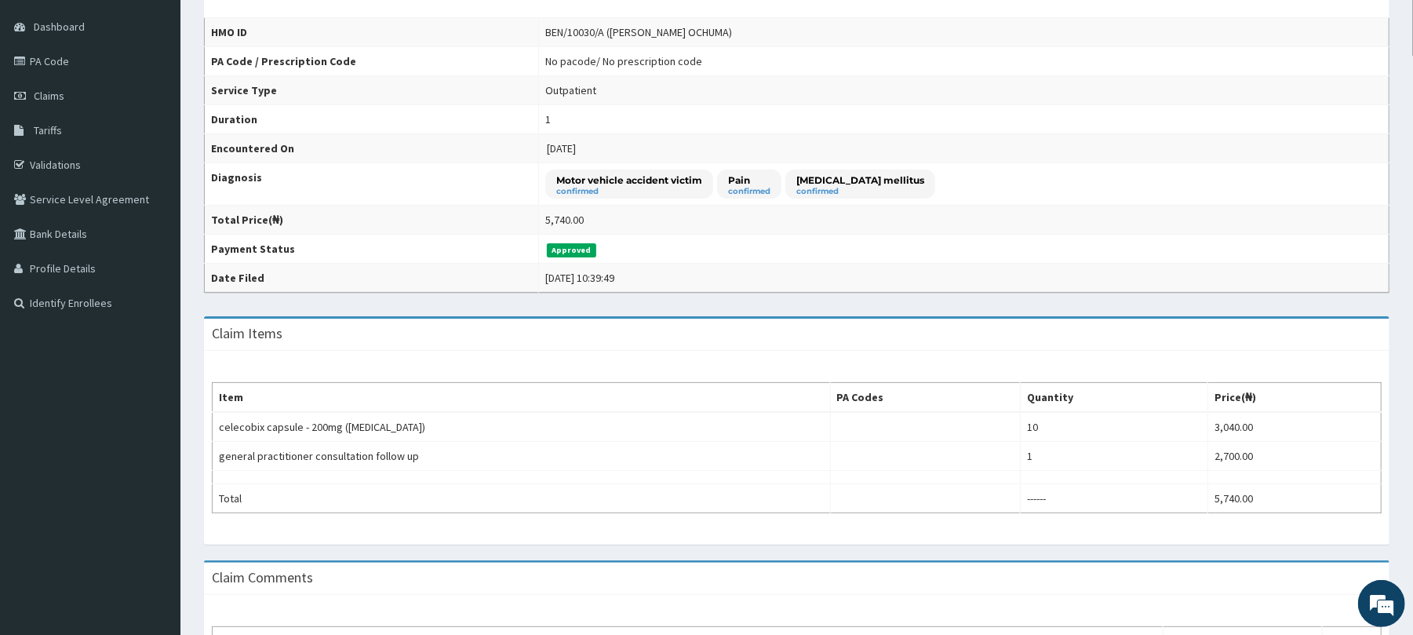
scroll to position [149, 0]
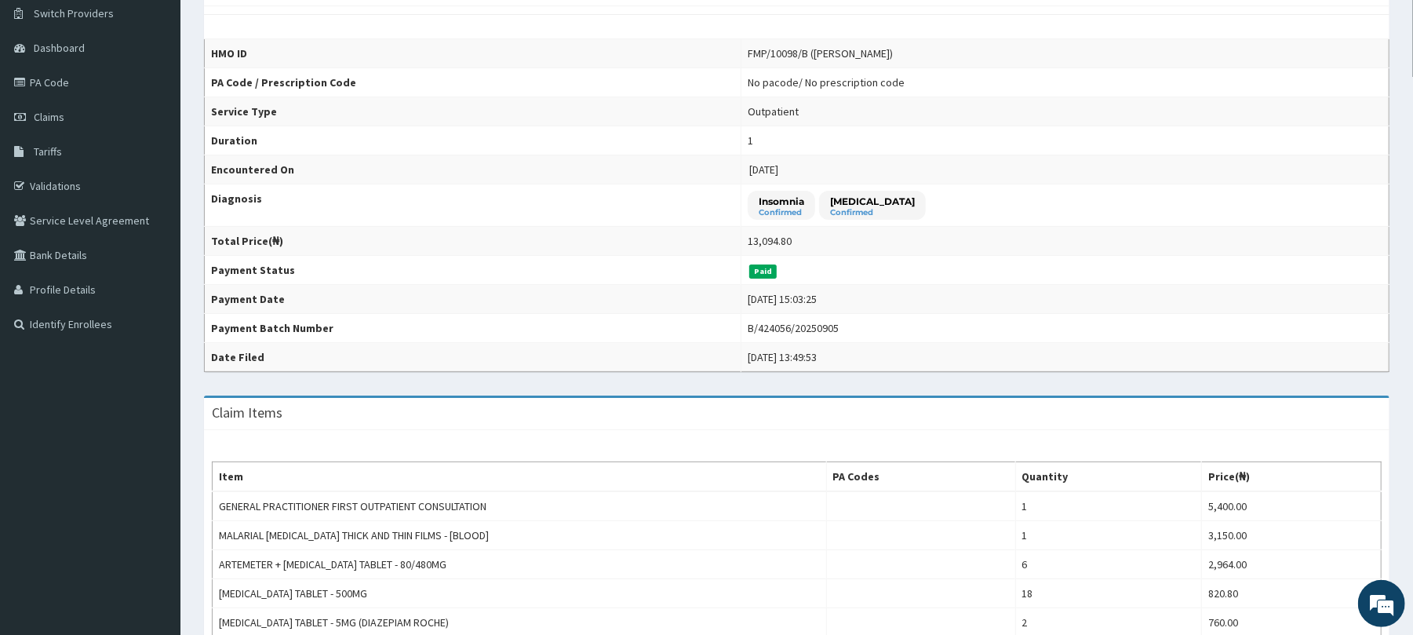
scroll to position [138, 0]
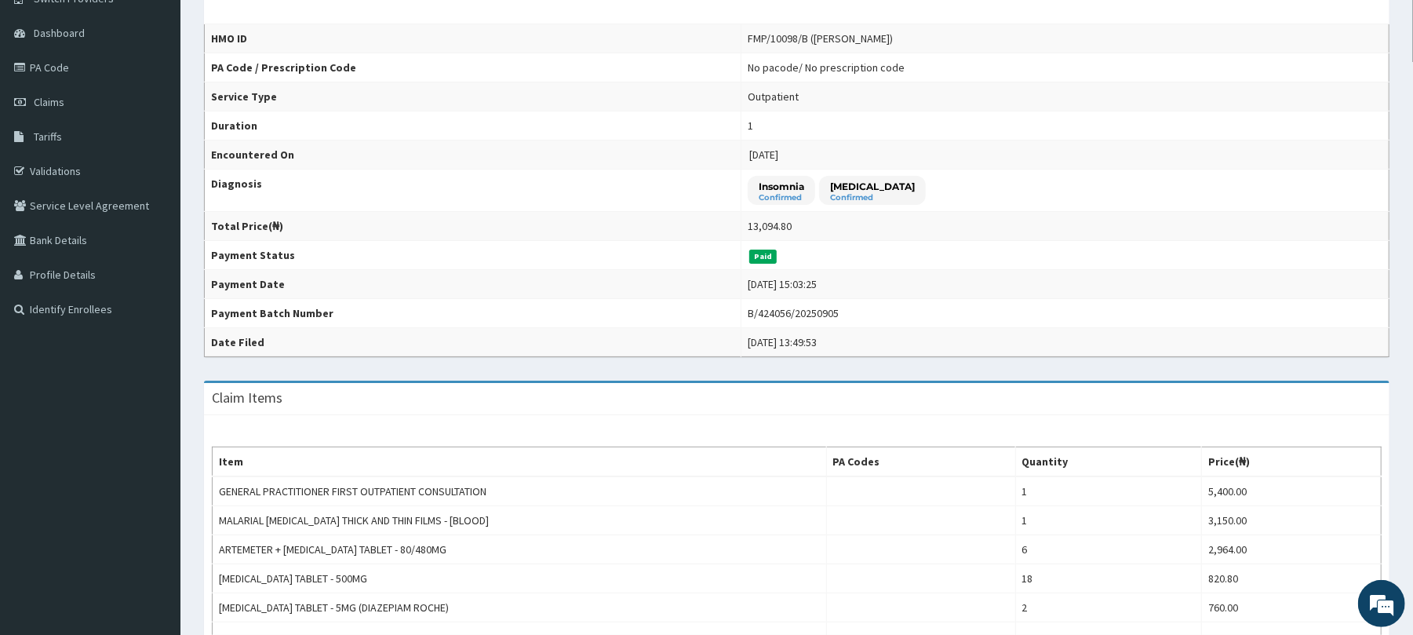
drag, startPoint x: 1428, startPoint y: 180, endPoint x: 1428, endPoint y: 257, distance: 76.9
click at [1412, 257] on html "R EL Toggle navigation Redeemers Health centre- Redeemers Health centre- - rhci…" at bounding box center [706, 398] width 1413 height 1073
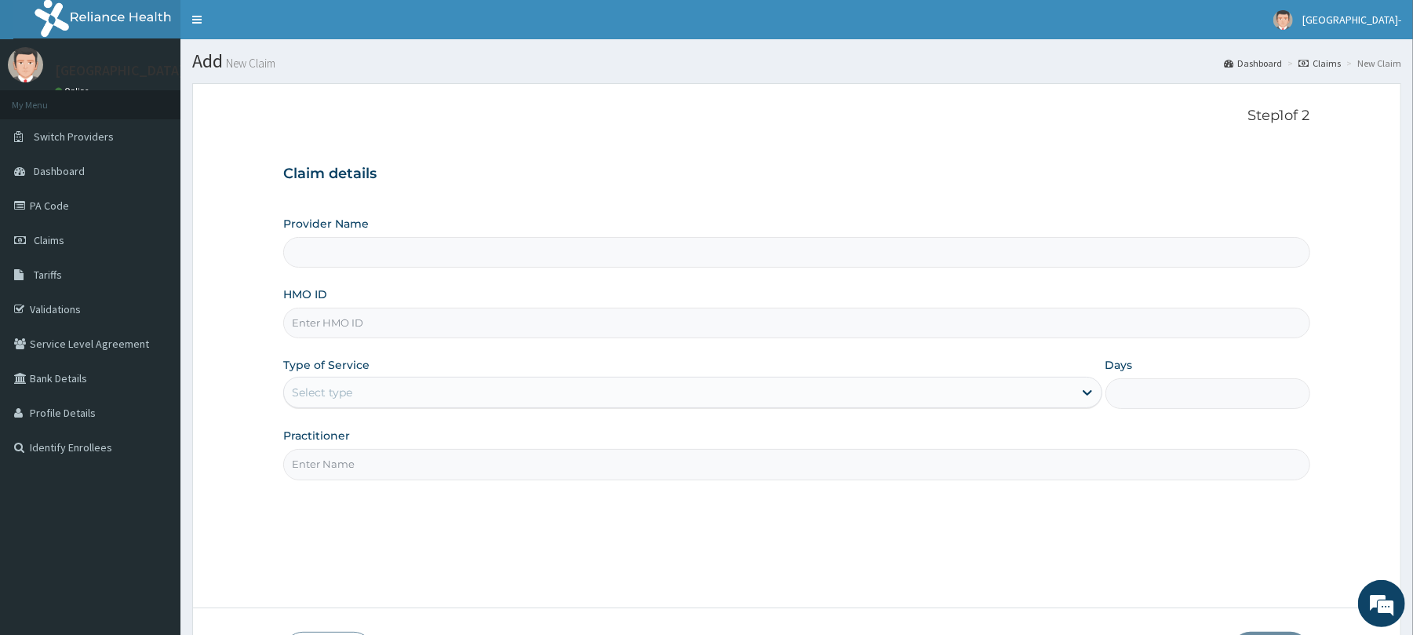
type input "[GEOGRAPHIC_DATA]- [GEOGRAPHIC_DATA]"
click at [369, 325] on input "HMO ID" at bounding box center [796, 323] width 1026 height 31
paste input "FMP/10231/B"
type input "FMP/10231/B"
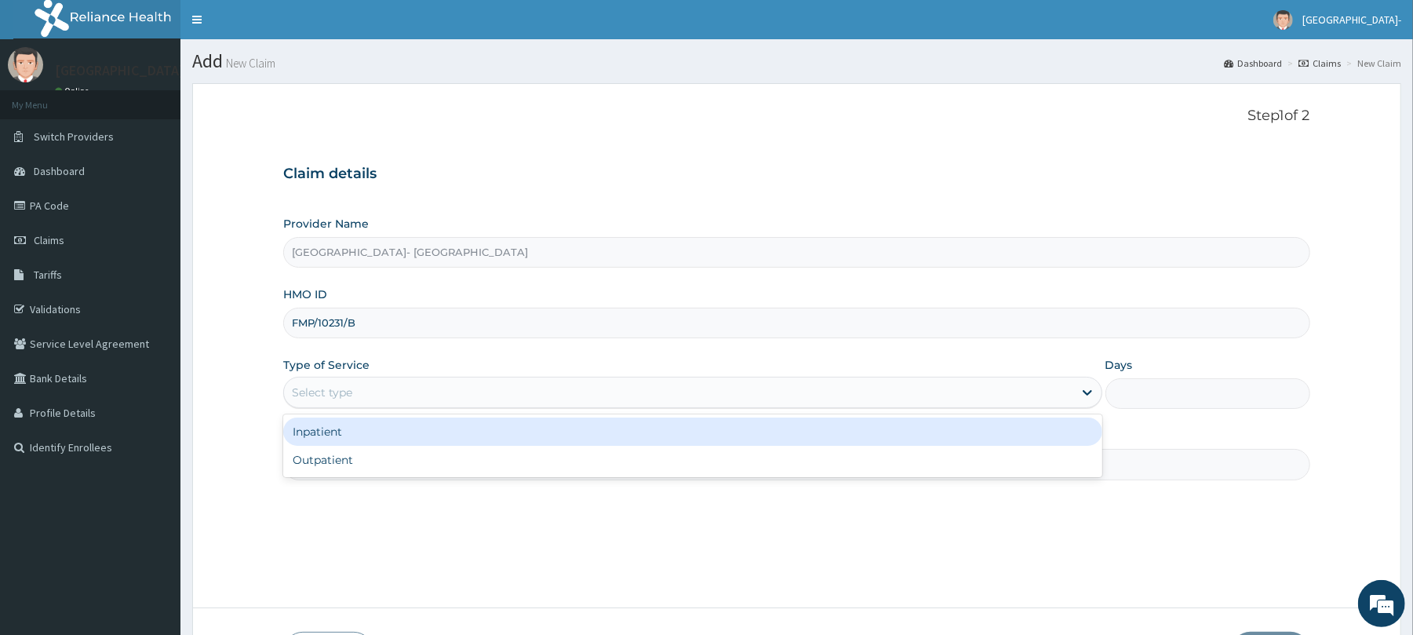
click at [319, 388] on div "Select type" at bounding box center [322, 392] width 60 height 16
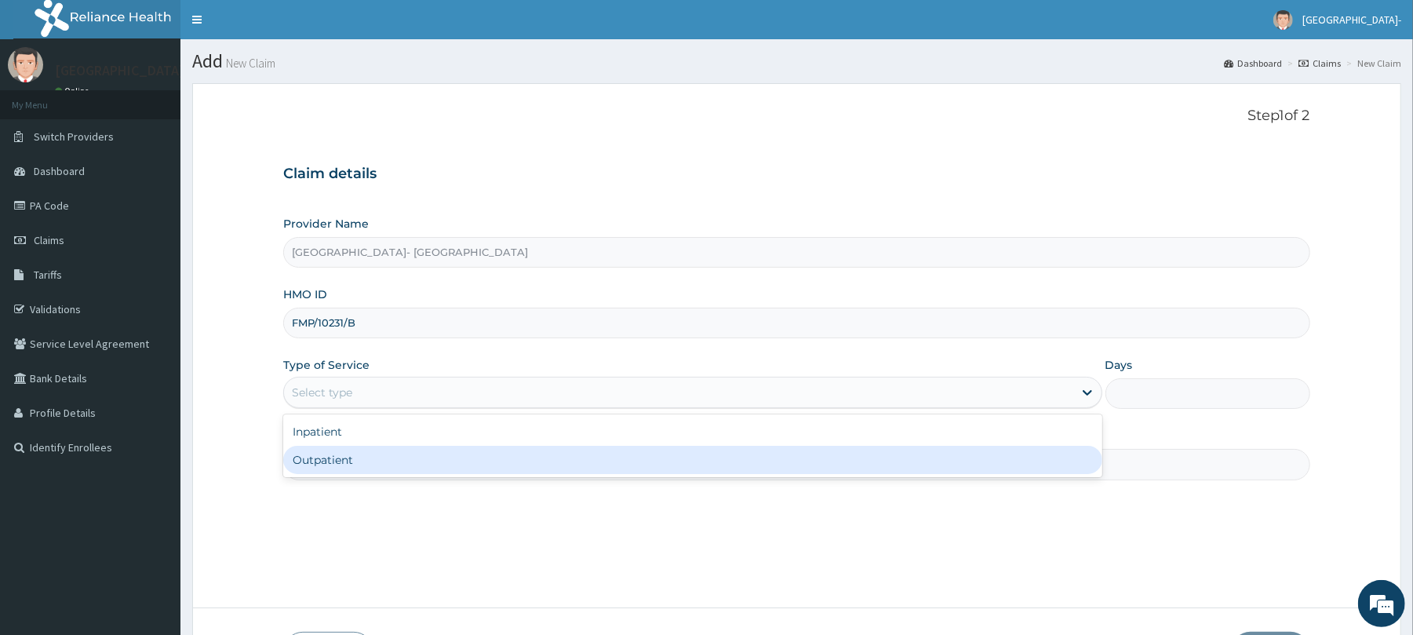
click at [330, 456] on div "Outpatient" at bounding box center [692, 460] width 818 height 28
type input "1"
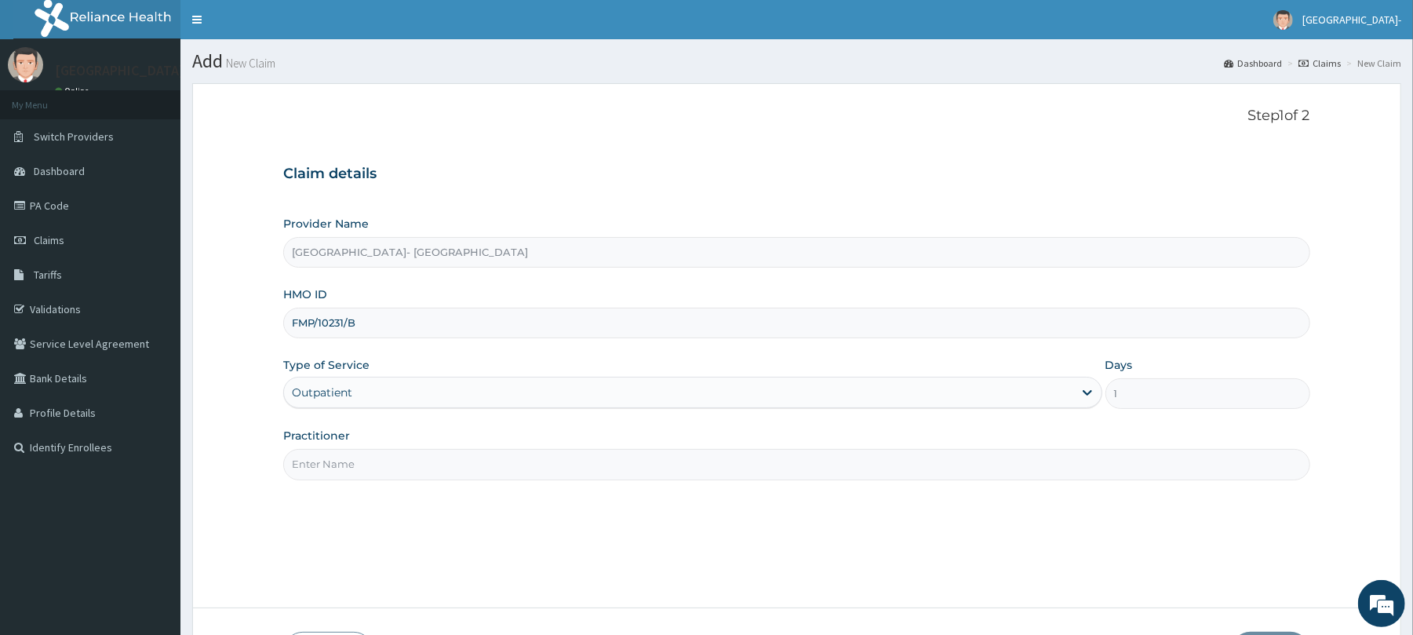
click at [355, 468] on input "Practitioner" at bounding box center [796, 464] width 1026 height 31
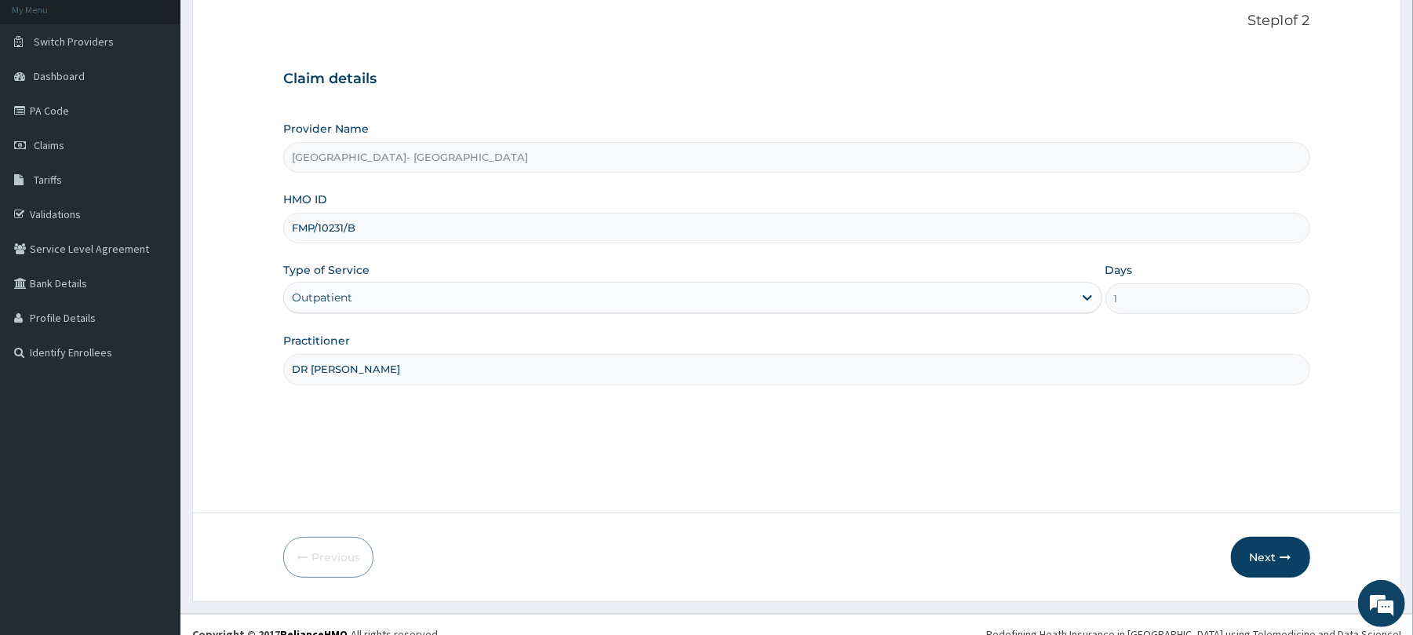
scroll to position [115, 0]
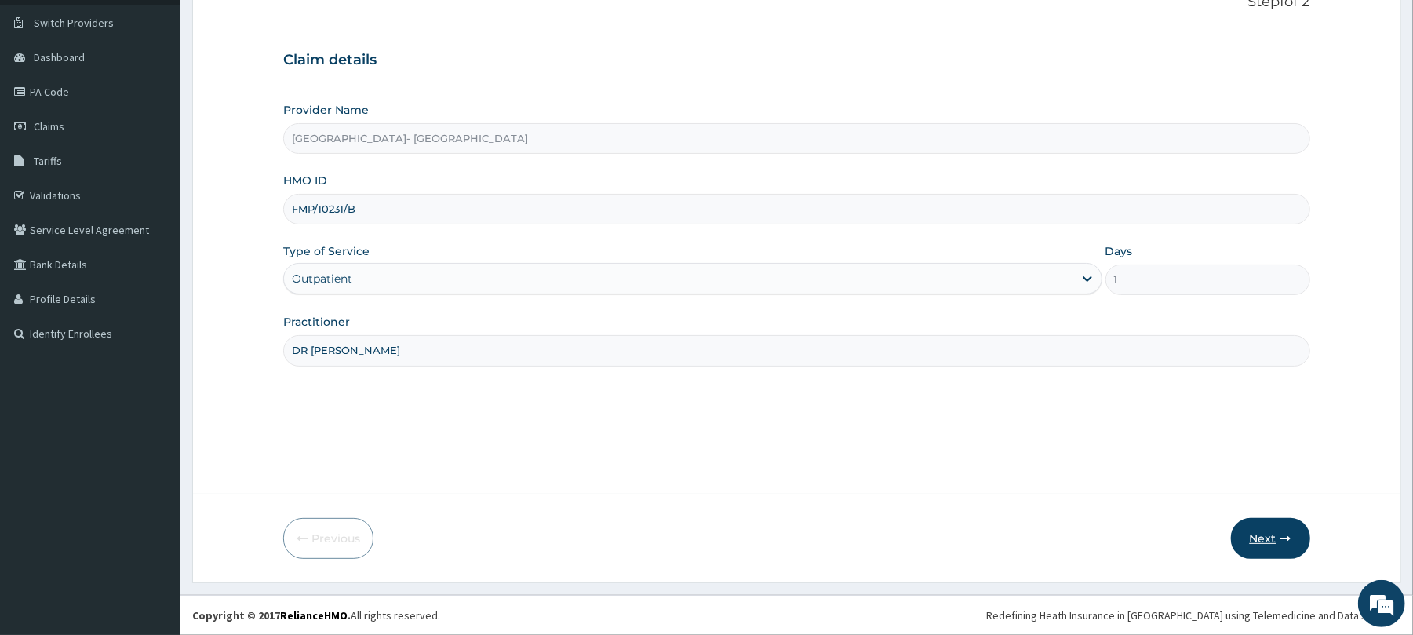
type input "DR OBERE"
click at [1257, 538] on button "Next" at bounding box center [1270, 538] width 79 height 41
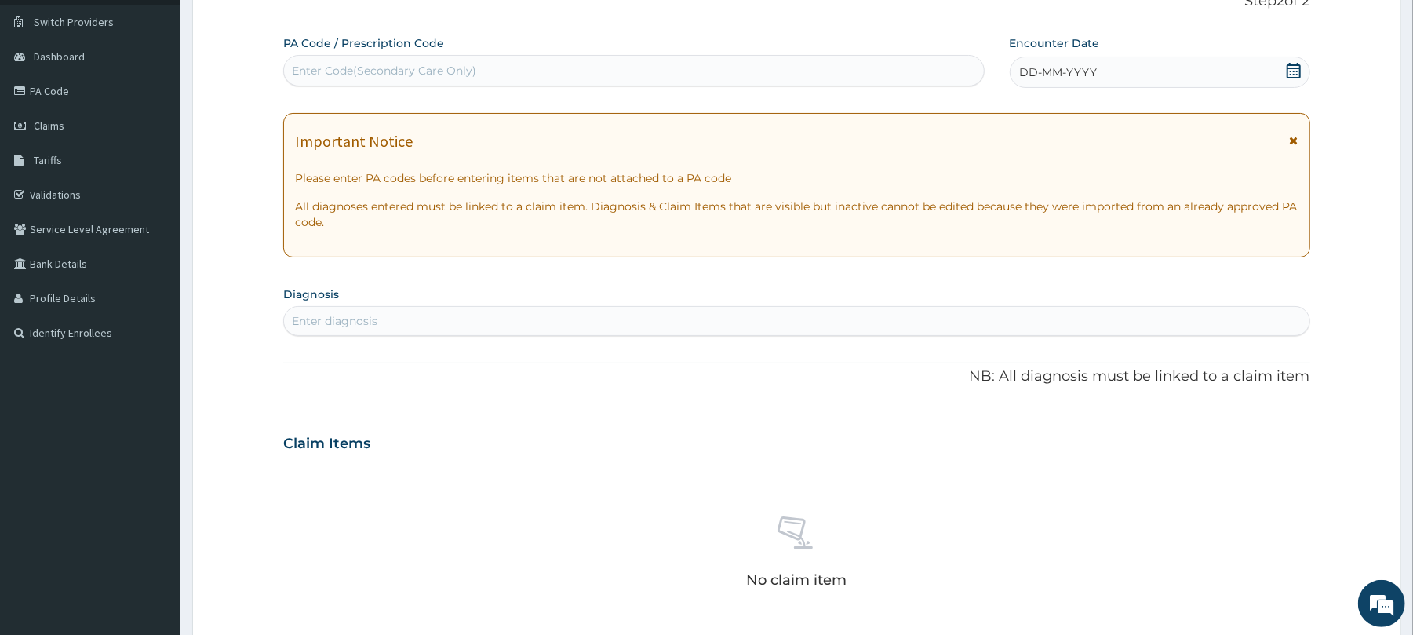
click at [884, 67] on div "Enter Code(Secondary Care Only)" at bounding box center [633, 70] width 699 height 25
paste input "PA/A64995"
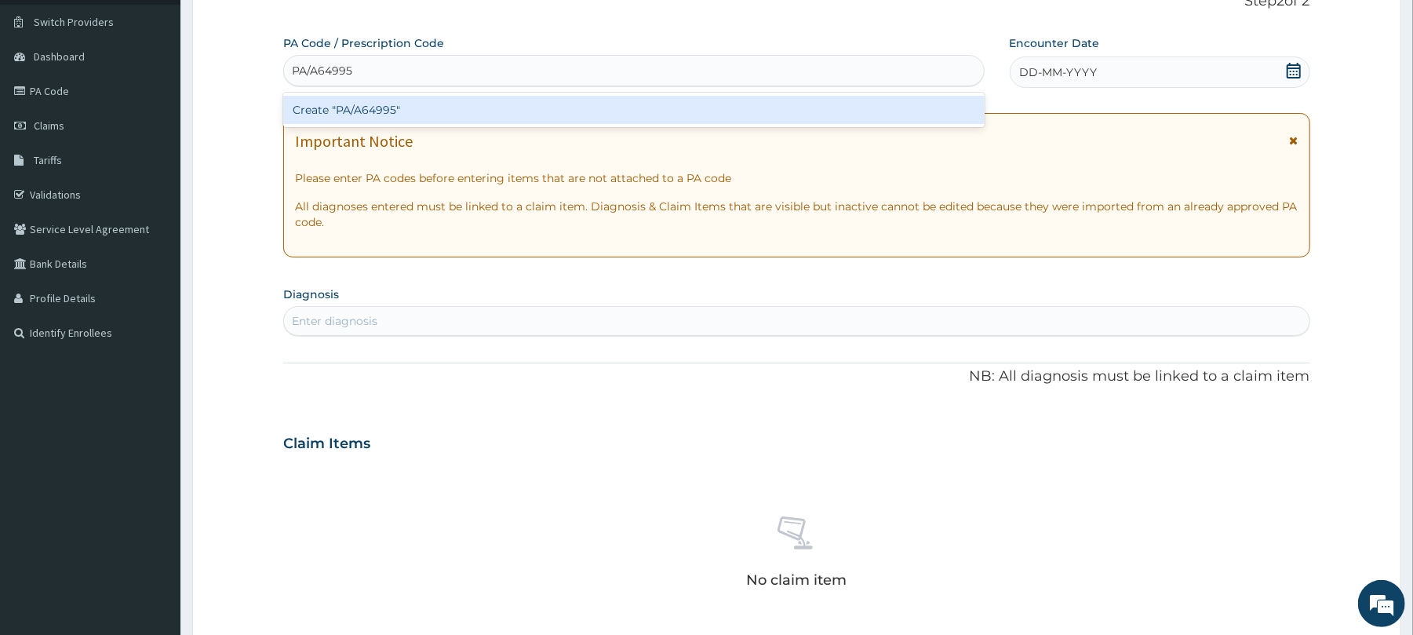
type input "PA/A64995"
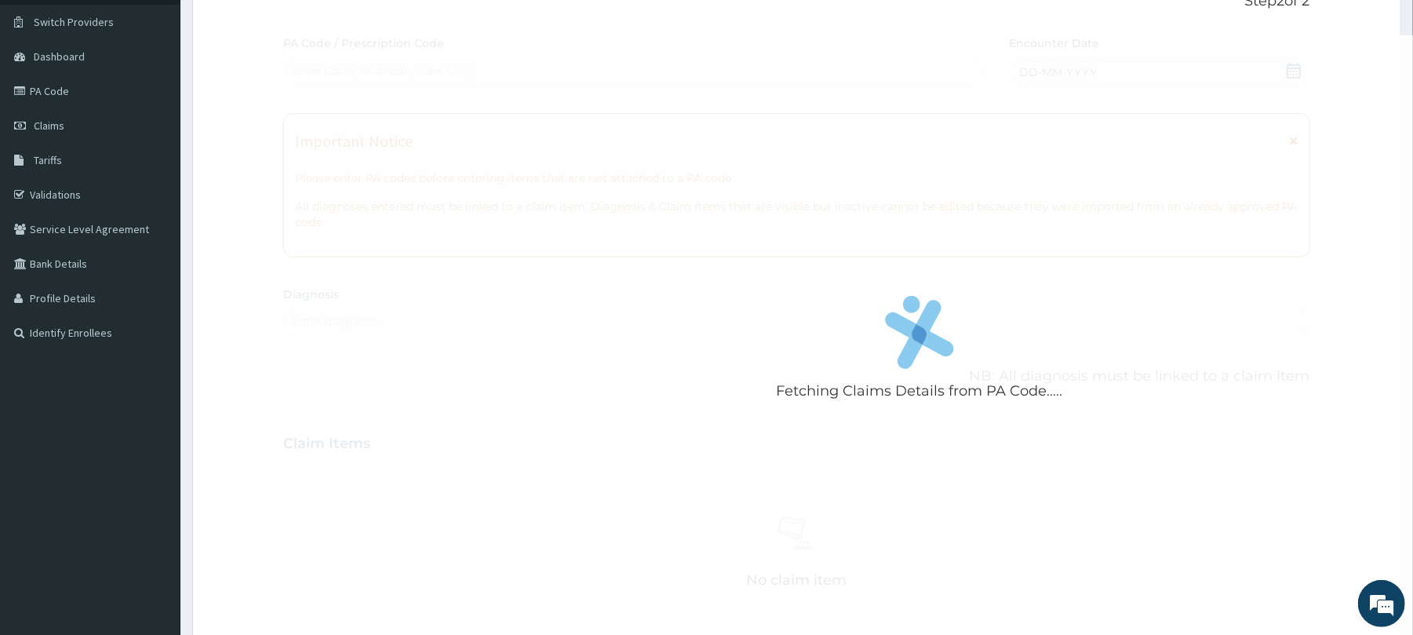
click at [236, 224] on form "Step 2 of 2 Fetching Claims Details from PA Code..... PA Code / Prescription Co…" at bounding box center [796, 465] width 1209 height 992
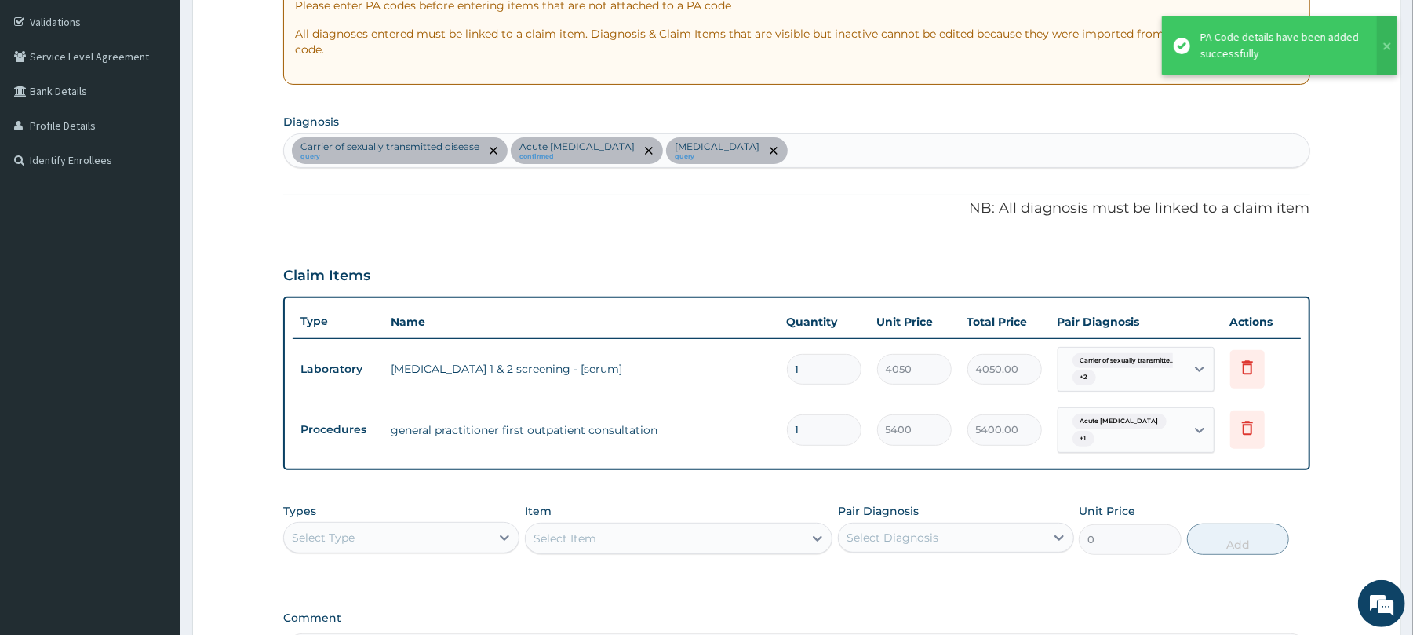
scroll to position [317, 0]
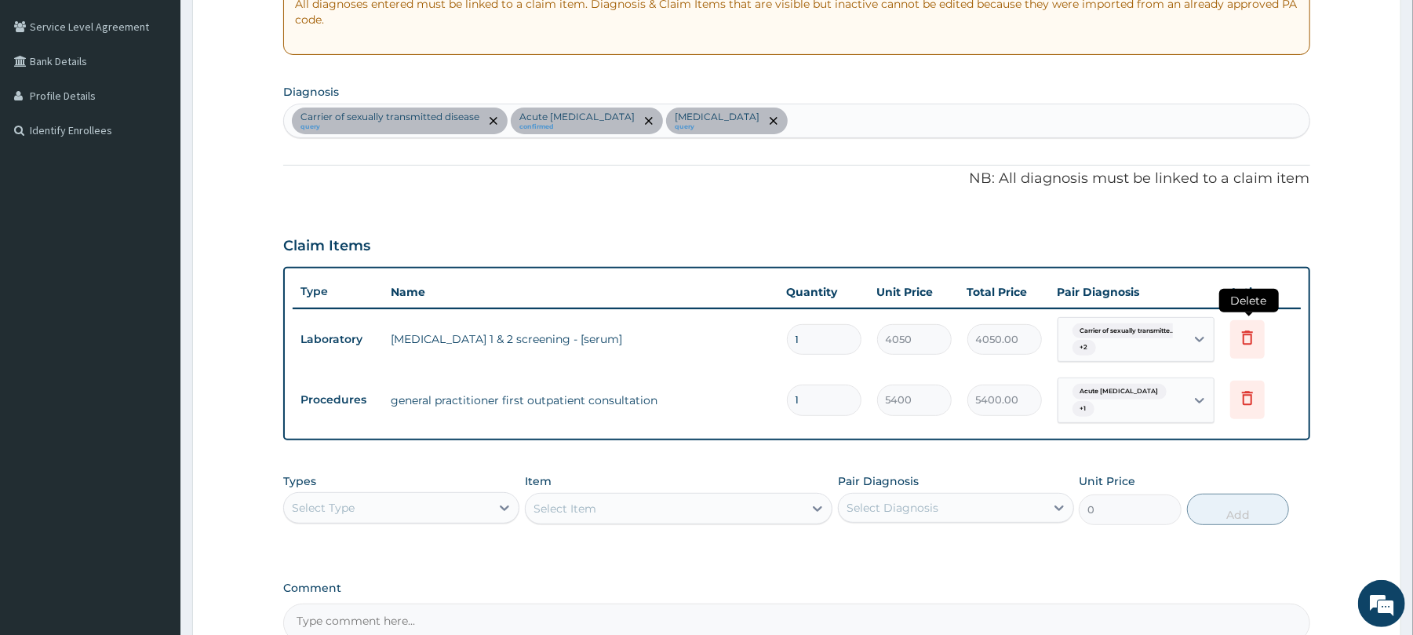
click at [1241, 331] on icon at bounding box center [1247, 337] width 19 height 19
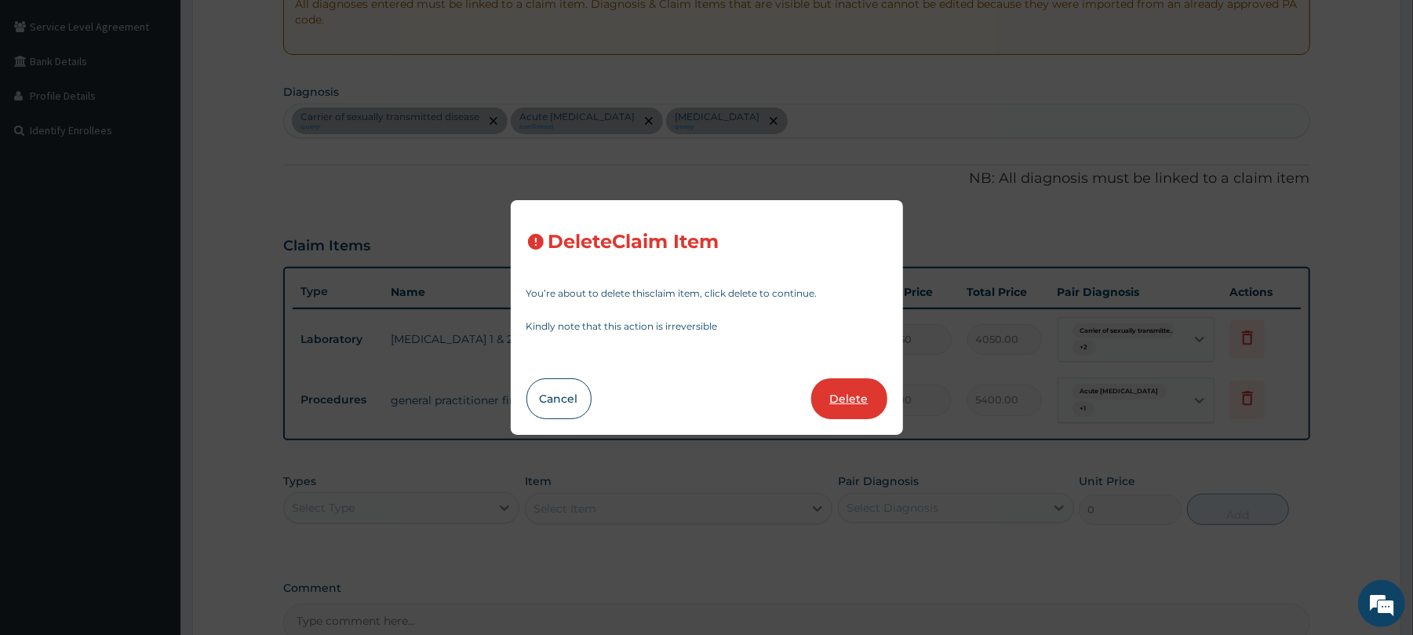
click at [848, 403] on button "Delete" at bounding box center [849, 398] width 76 height 41
type input "5400"
type input "5400.00"
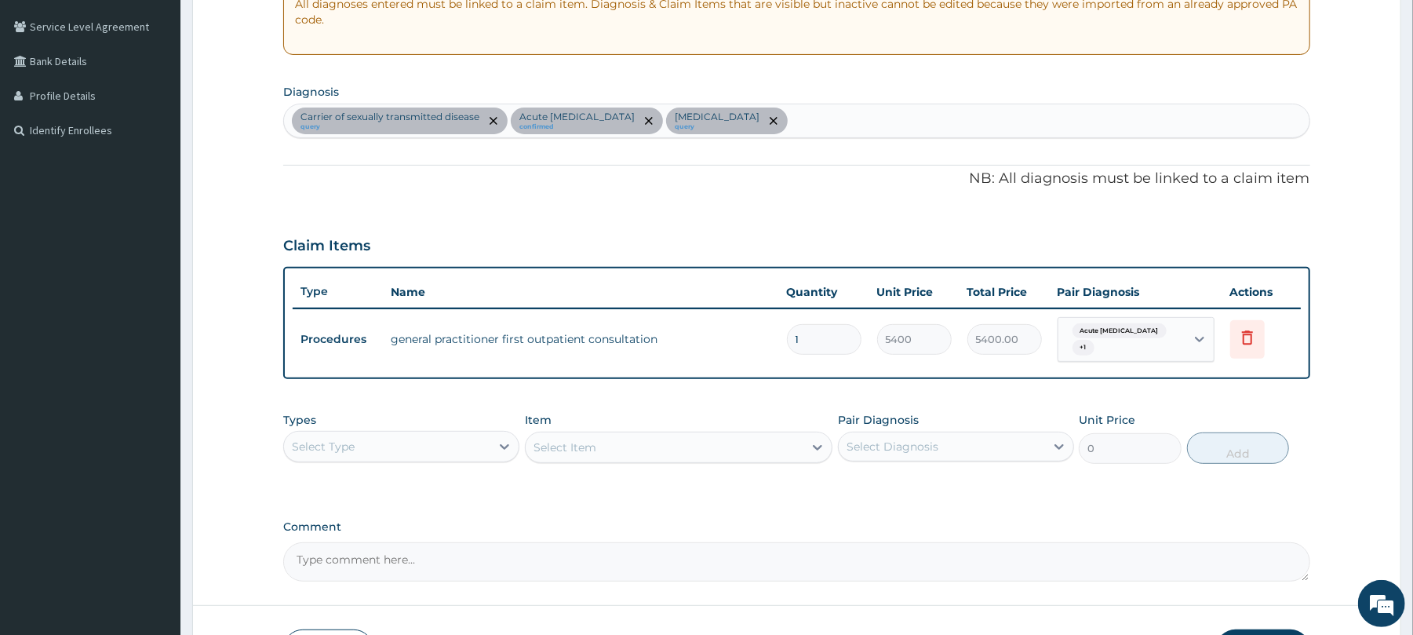
scroll to position [422, 0]
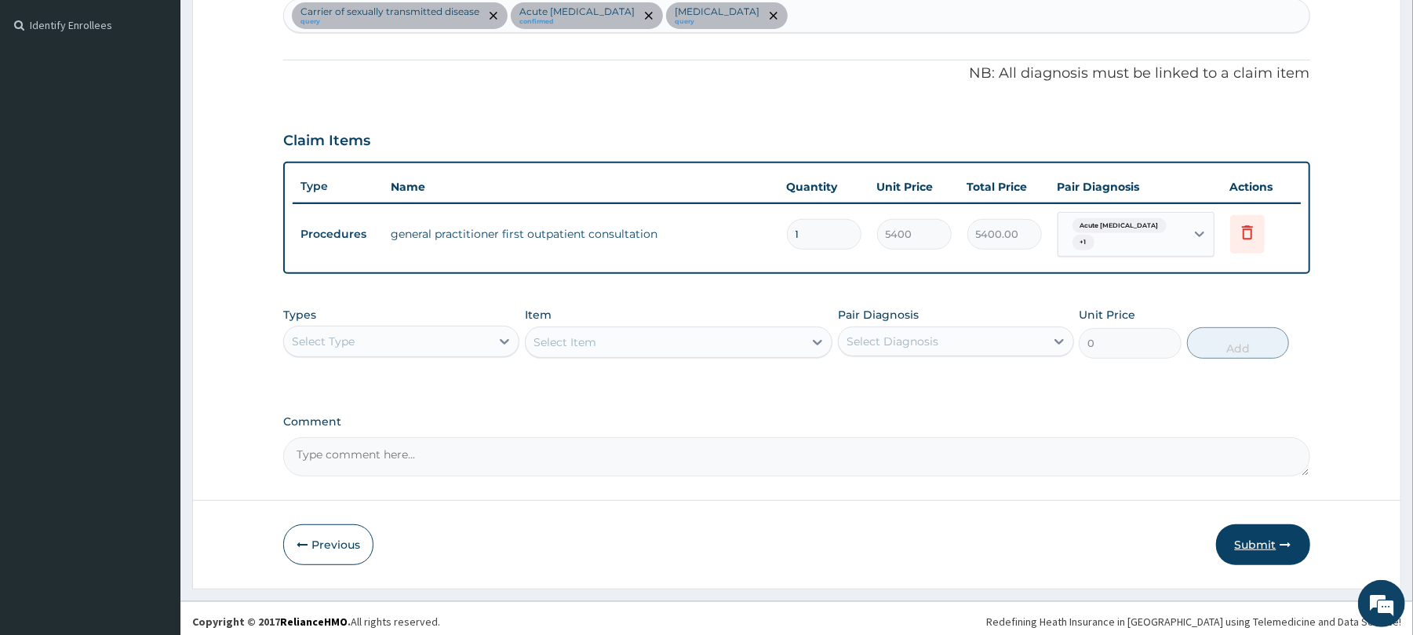
click at [1250, 532] on button "Submit" at bounding box center [1263, 544] width 94 height 41
click at [1204, 226] on icon at bounding box center [1200, 234] width 16 height 16
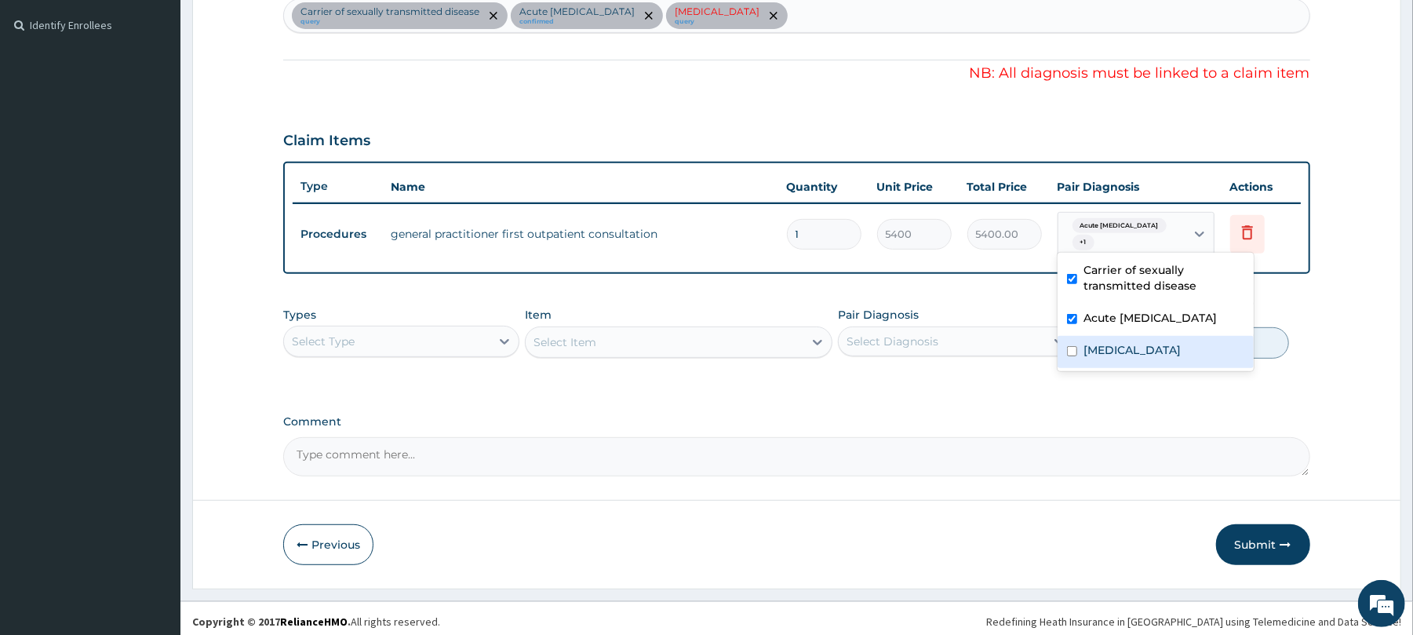
click at [1087, 358] on div "Viral hepatitis" at bounding box center [1156, 352] width 196 height 32
checkbox input "true"
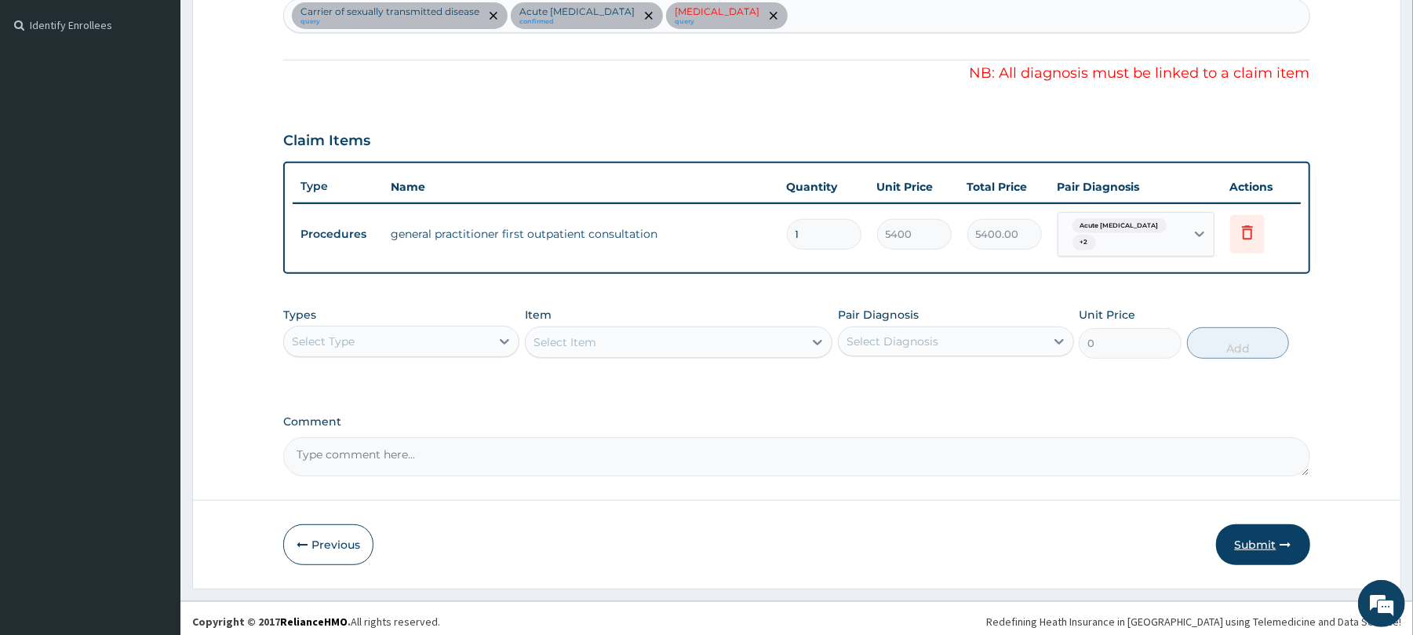
click at [1273, 543] on button "Submit" at bounding box center [1263, 544] width 94 height 41
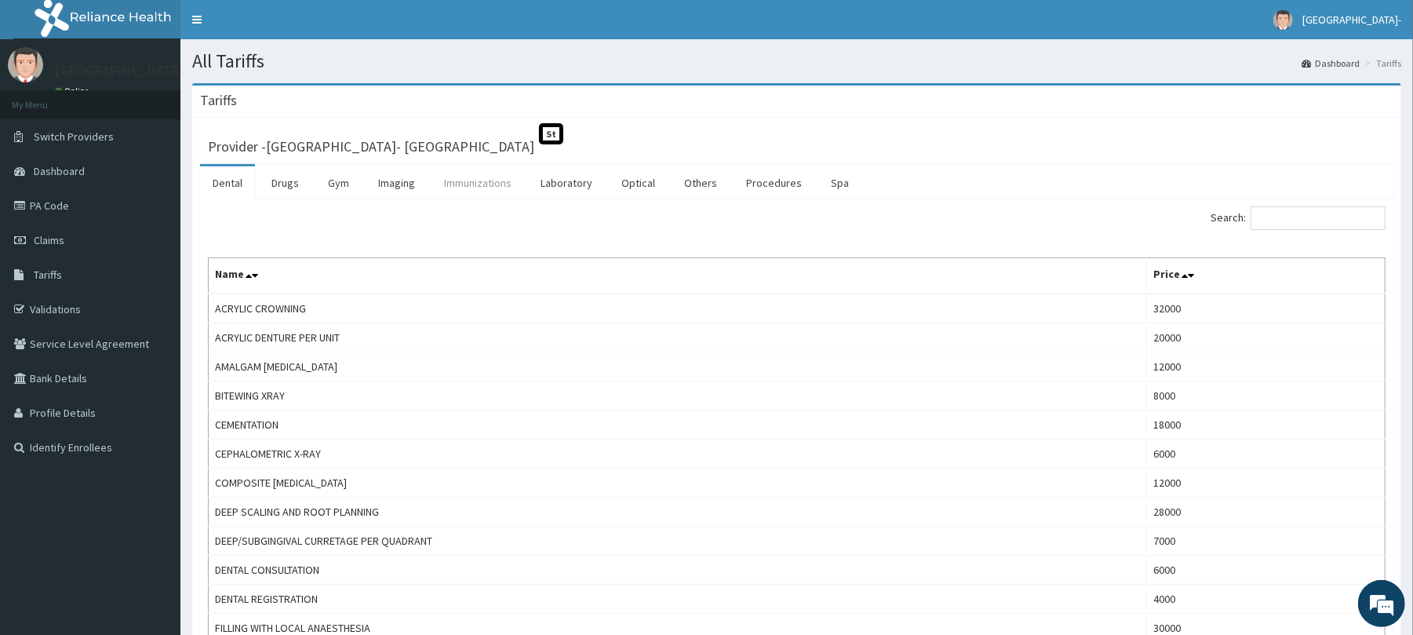
click at [455, 180] on link "Immunizations" at bounding box center [478, 182] width 93 height 33
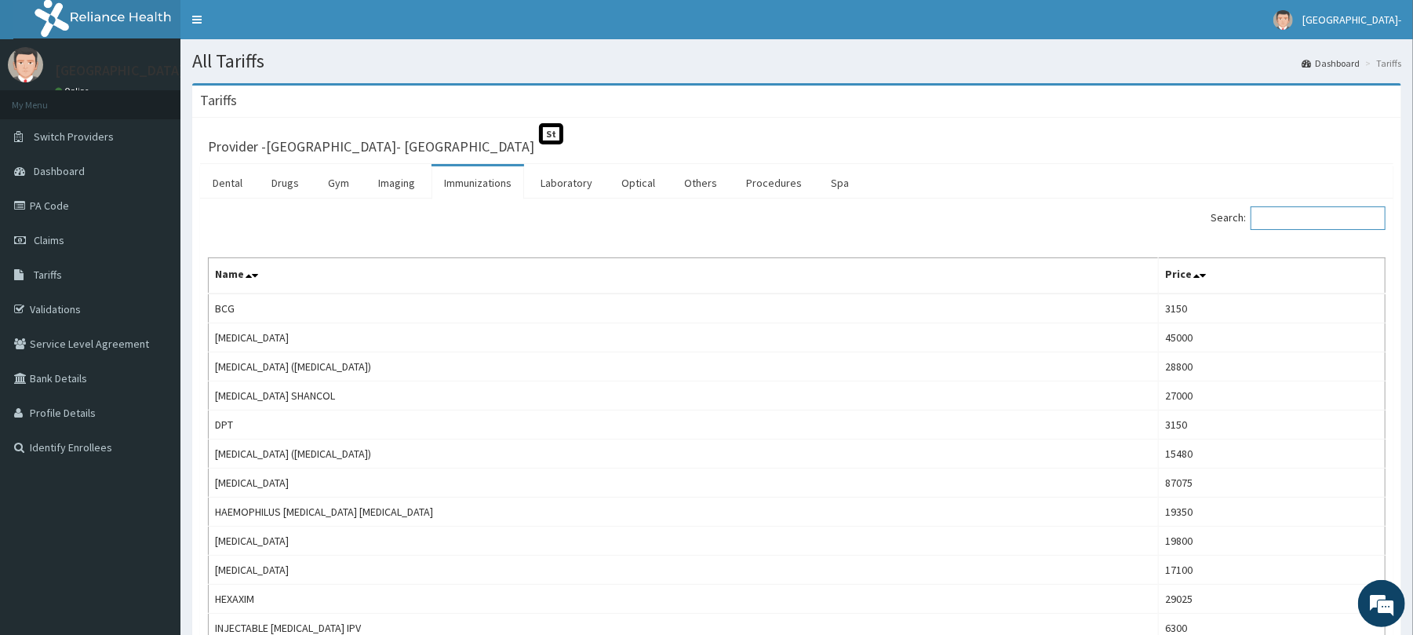
click at [1313, 214] on input "Search:" at bounding box center [1318, 218] width 135 height 24
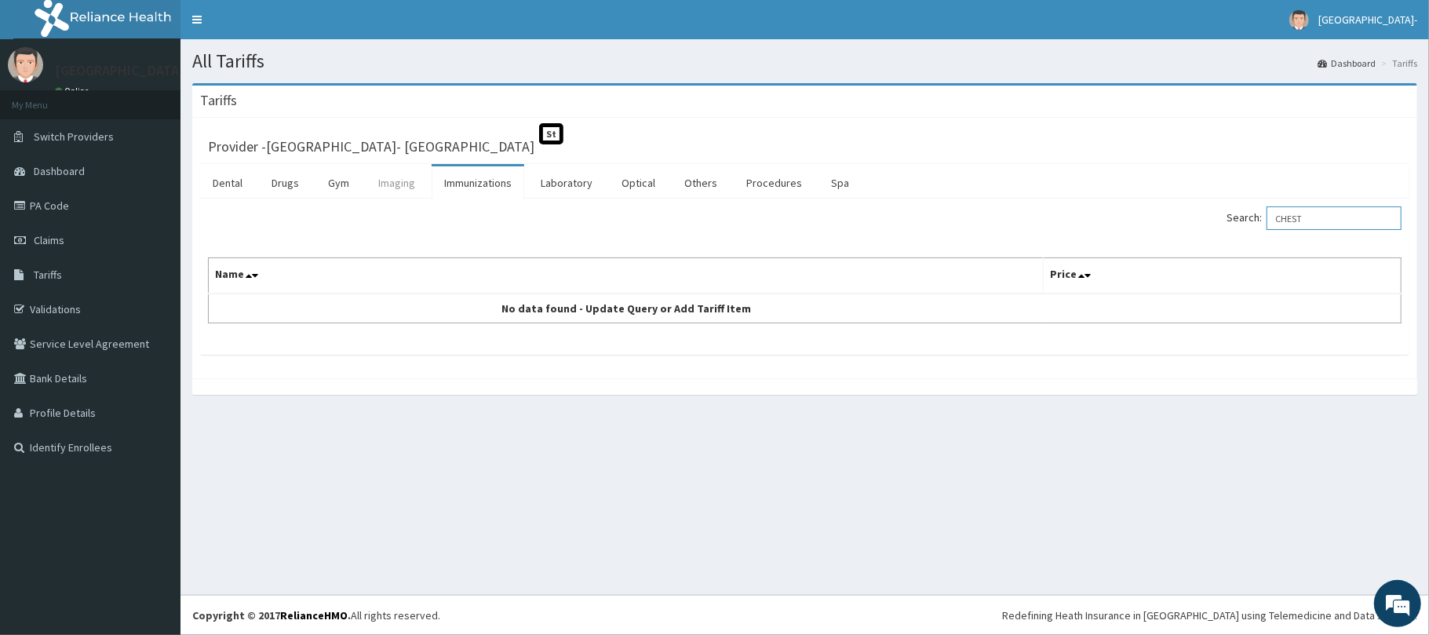
type input "CHEST"
click at [393, 173] on link "Imaging" at bounding box center [397, 182] width 62 height 33
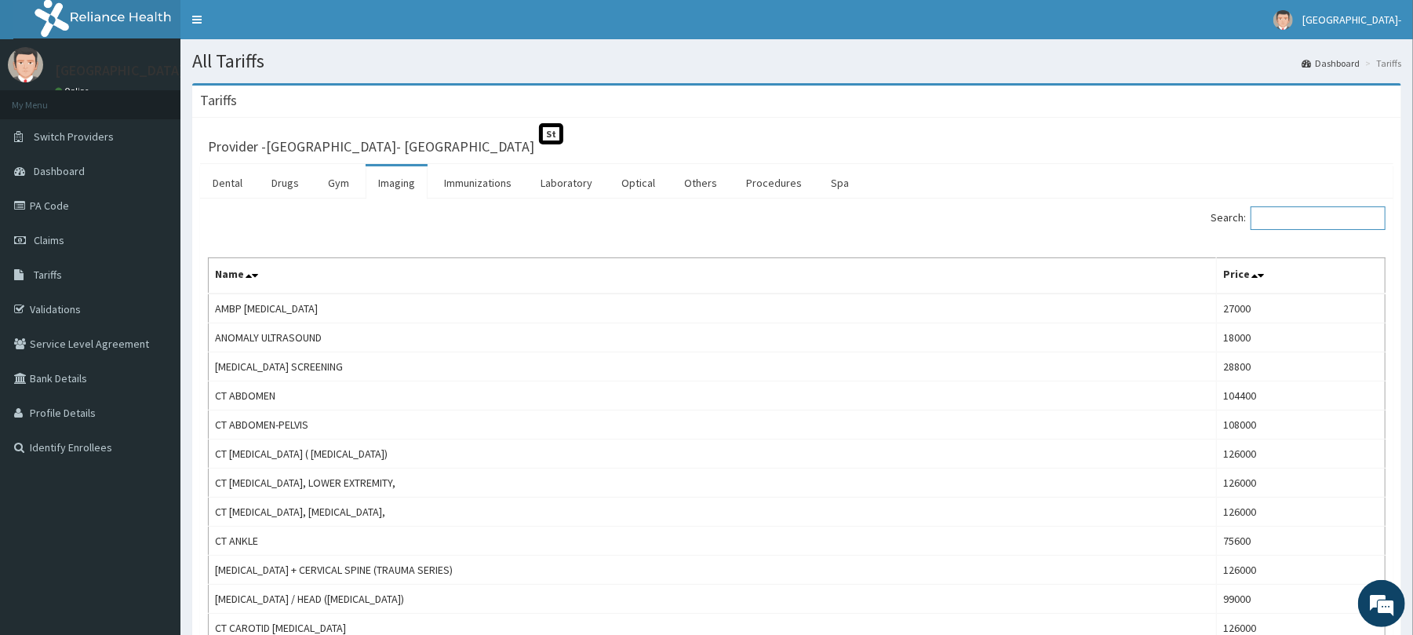
click at [1319, 220] on input "Search:" at bounding box center [1318, 218] width 135 height 24
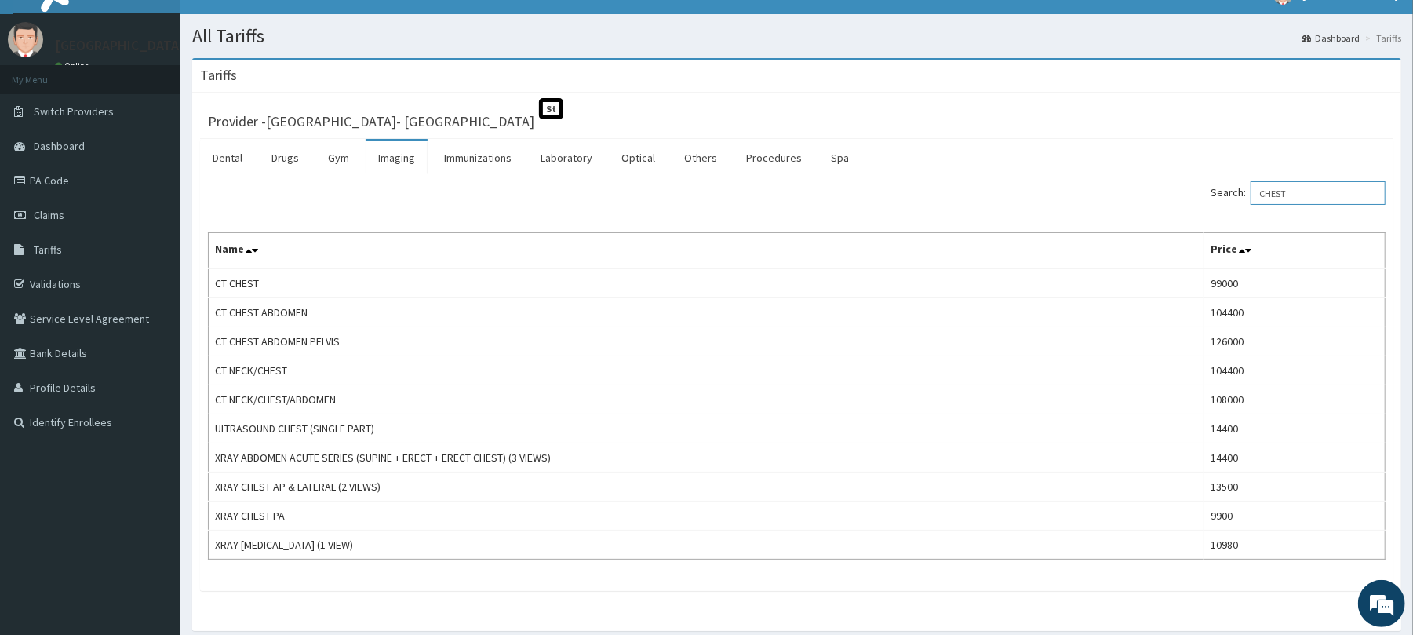
scroll to position [27, 0]
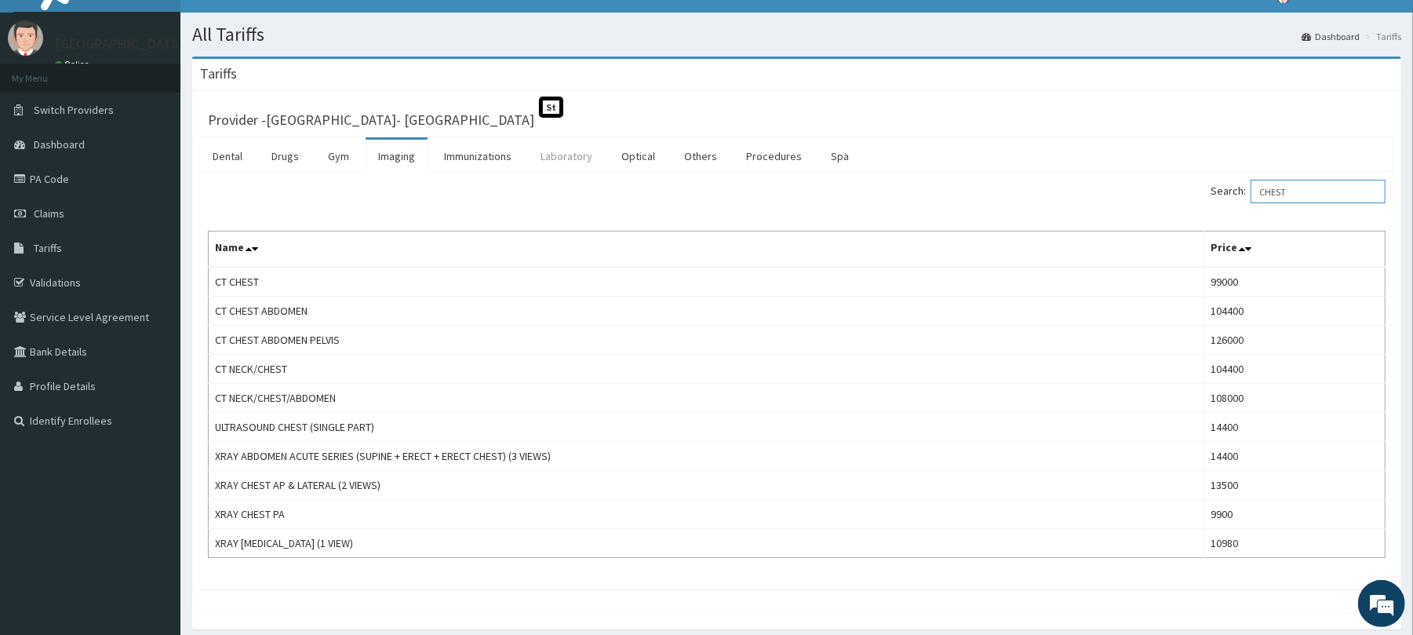
type input "CHEST"
click at [575, 163] on link "Laboratory" at bounding box center [566, 156] width 77 height 33
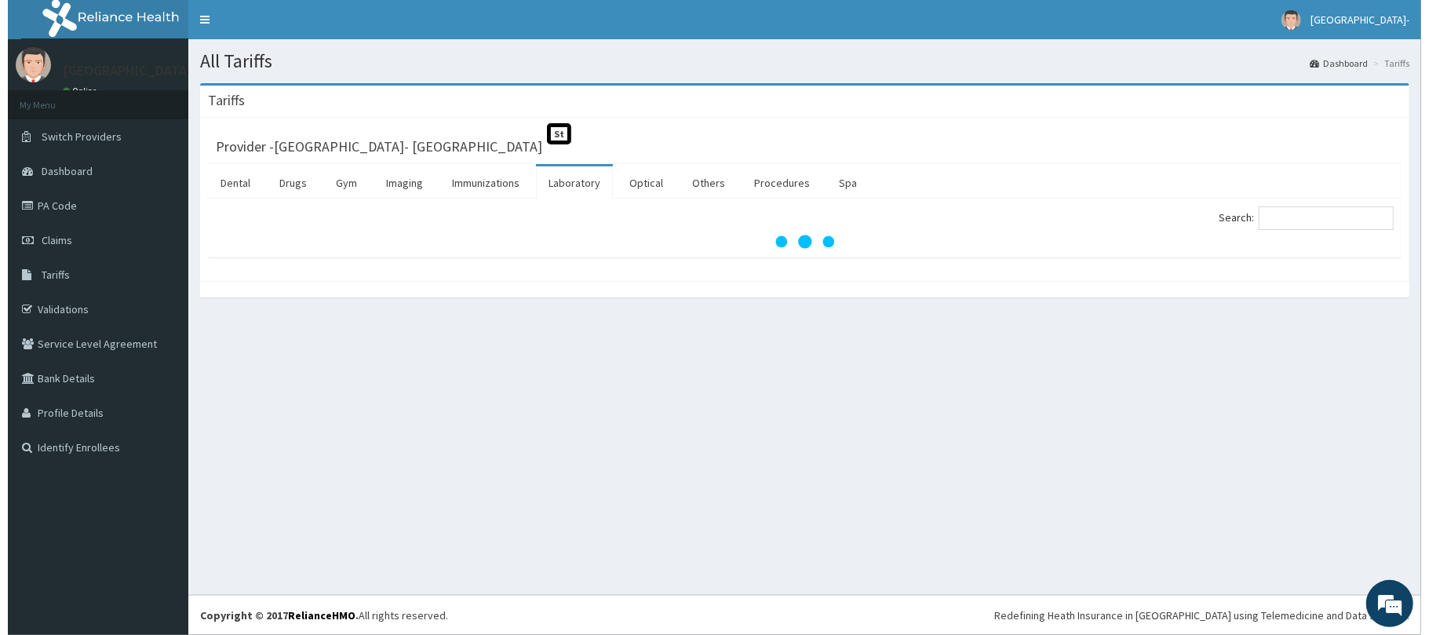
scroll to position [0, 0]
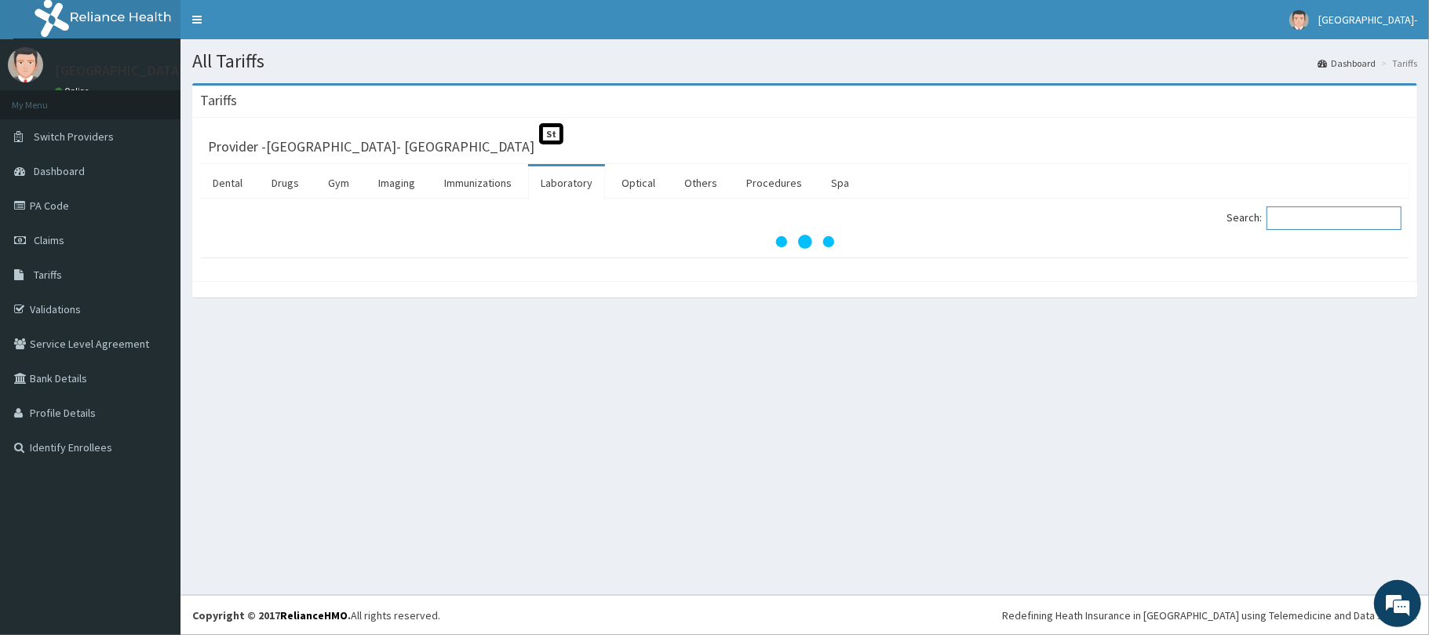
click at [1324, 220] on input "Search:" at bounding box center [1333, 218] width 135 height 24
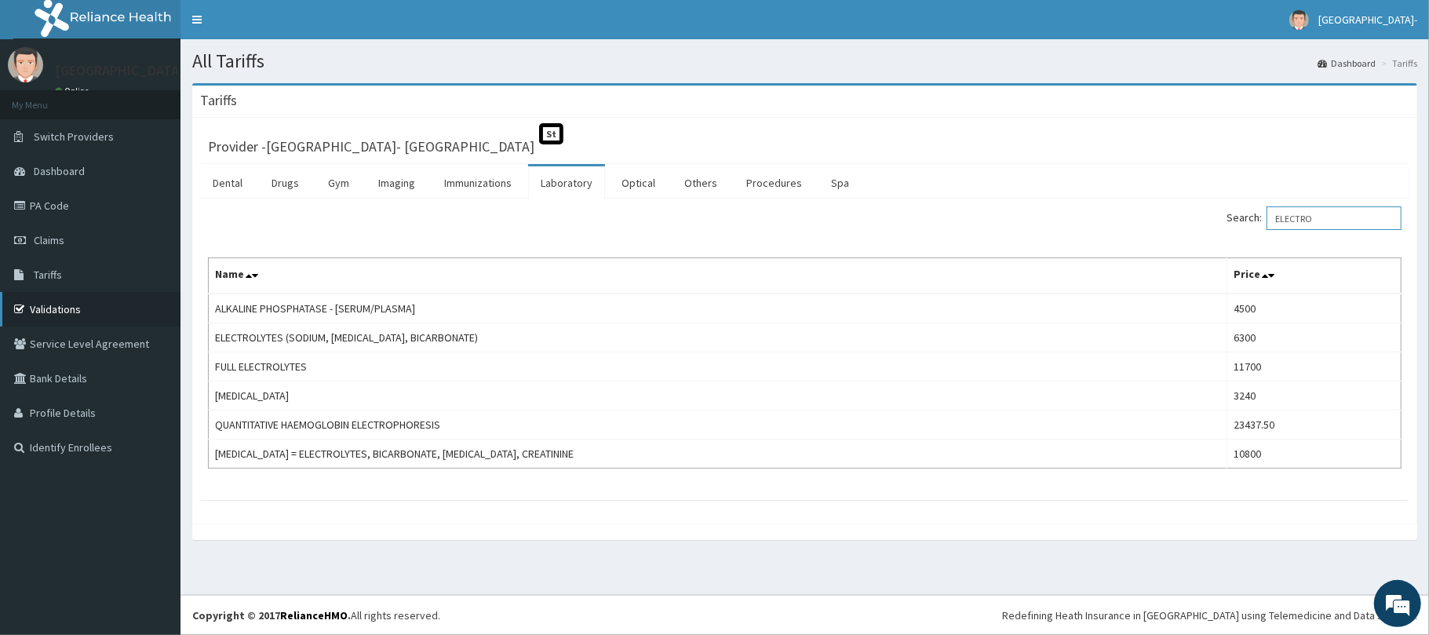
type input "ELECTRO"
click at [86, 315] on link "Validations" at bounding box center [90, 309] width 180 height 35
